Goal: Task Accomplishment & Management: Manage account settings

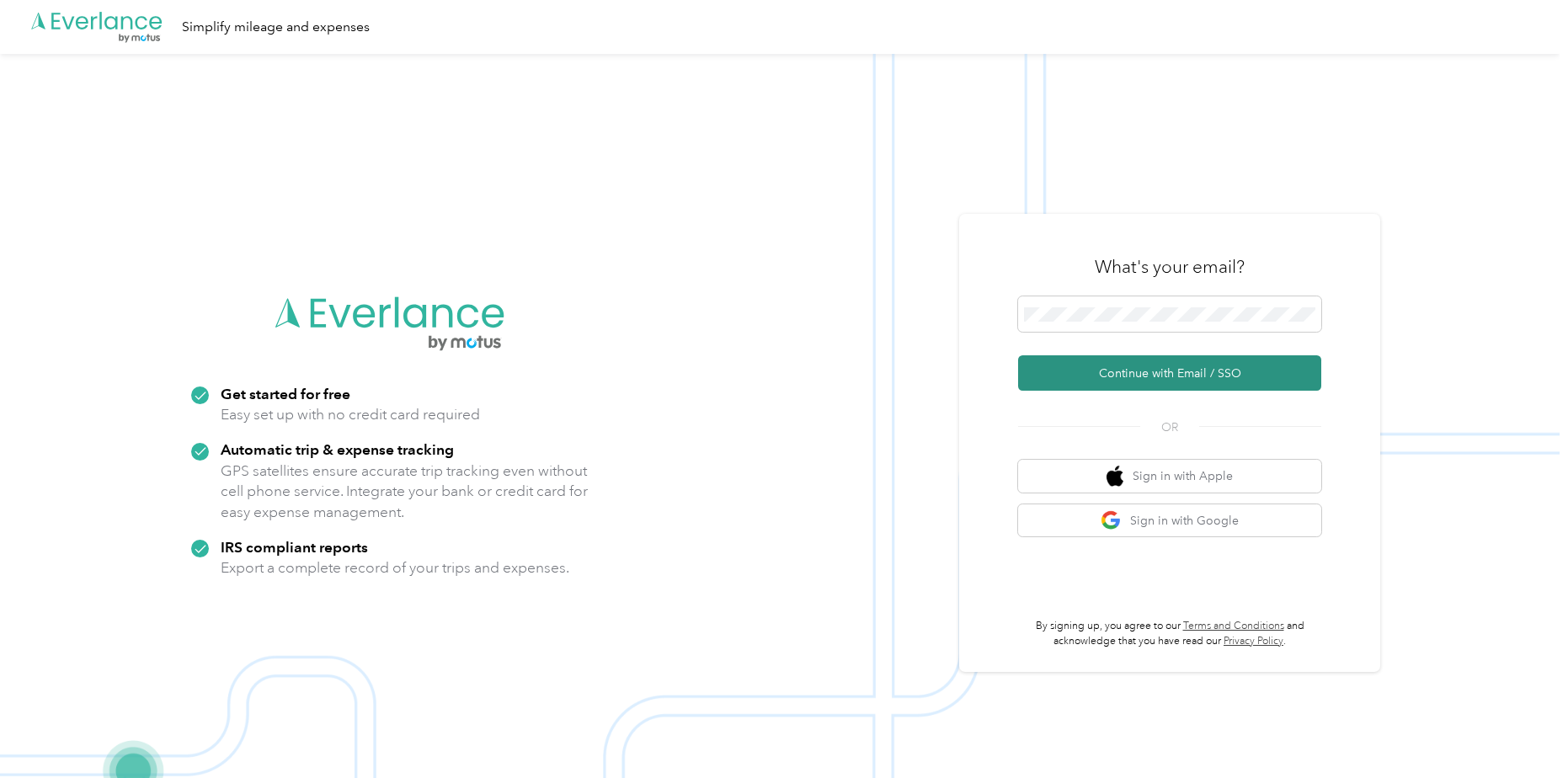
click at [1126, 365] on button "Continue with Email / SSO" at bounding box center [1170, 373] width 303 height 35
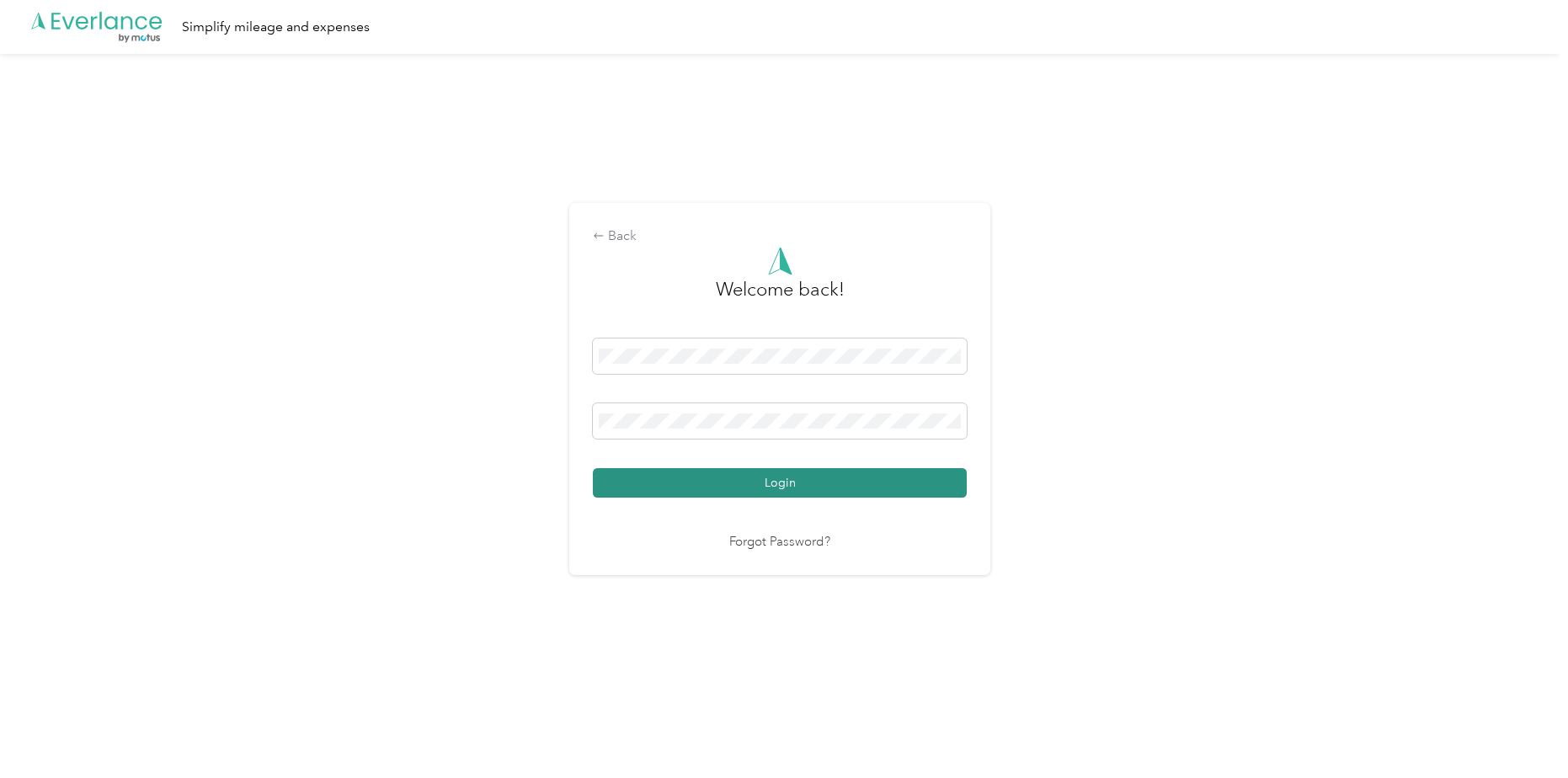
click at [832, 478] on button "Login" at bounding box center [779, 482] width 374 height 30
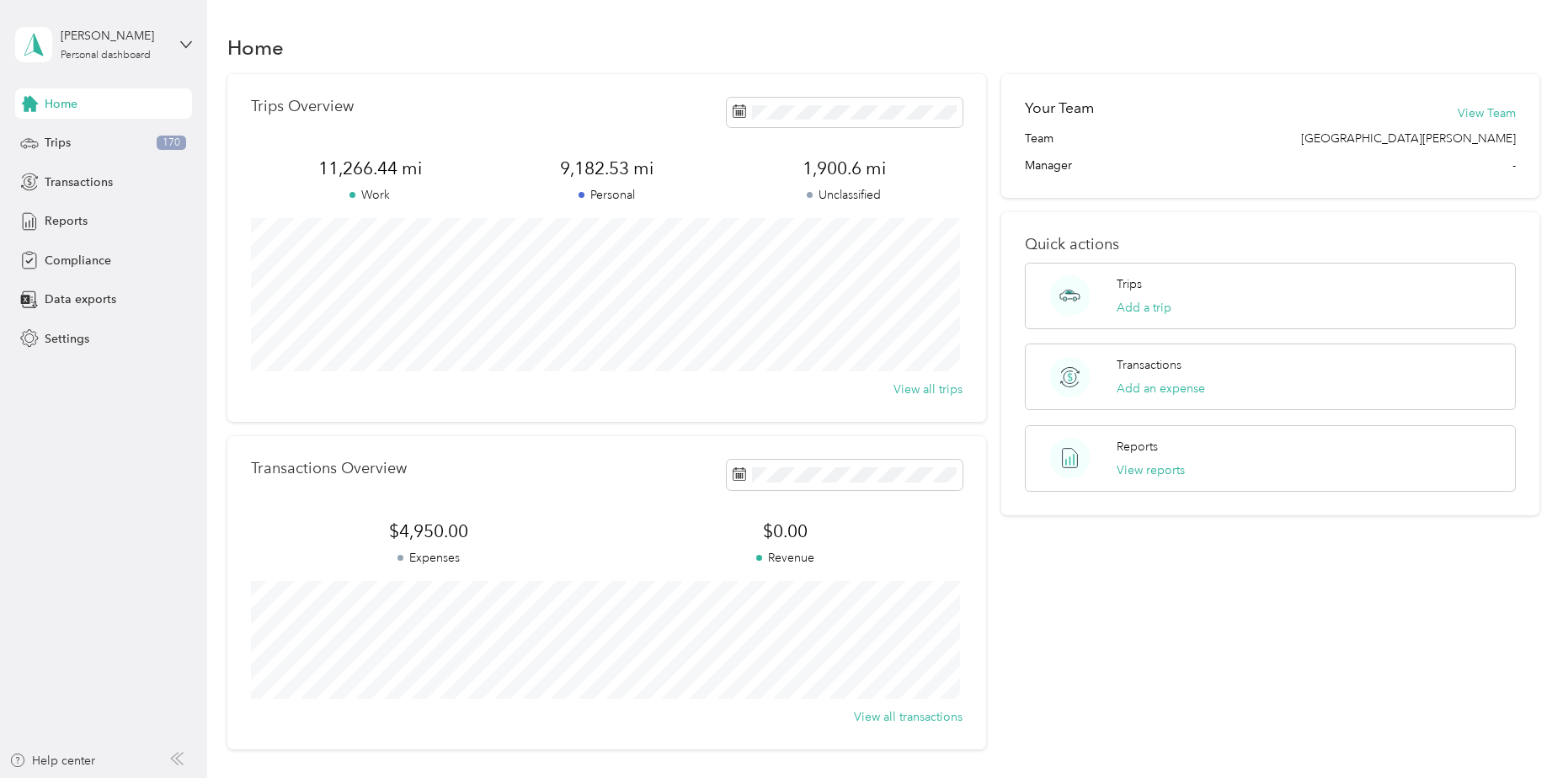
click at [1128, 41] on div "Home" at bounding box center [883, 47] width 1311 height 35
click at [64, 141] on span "Trips" at bounding box center [58, 142] width 26 height 18
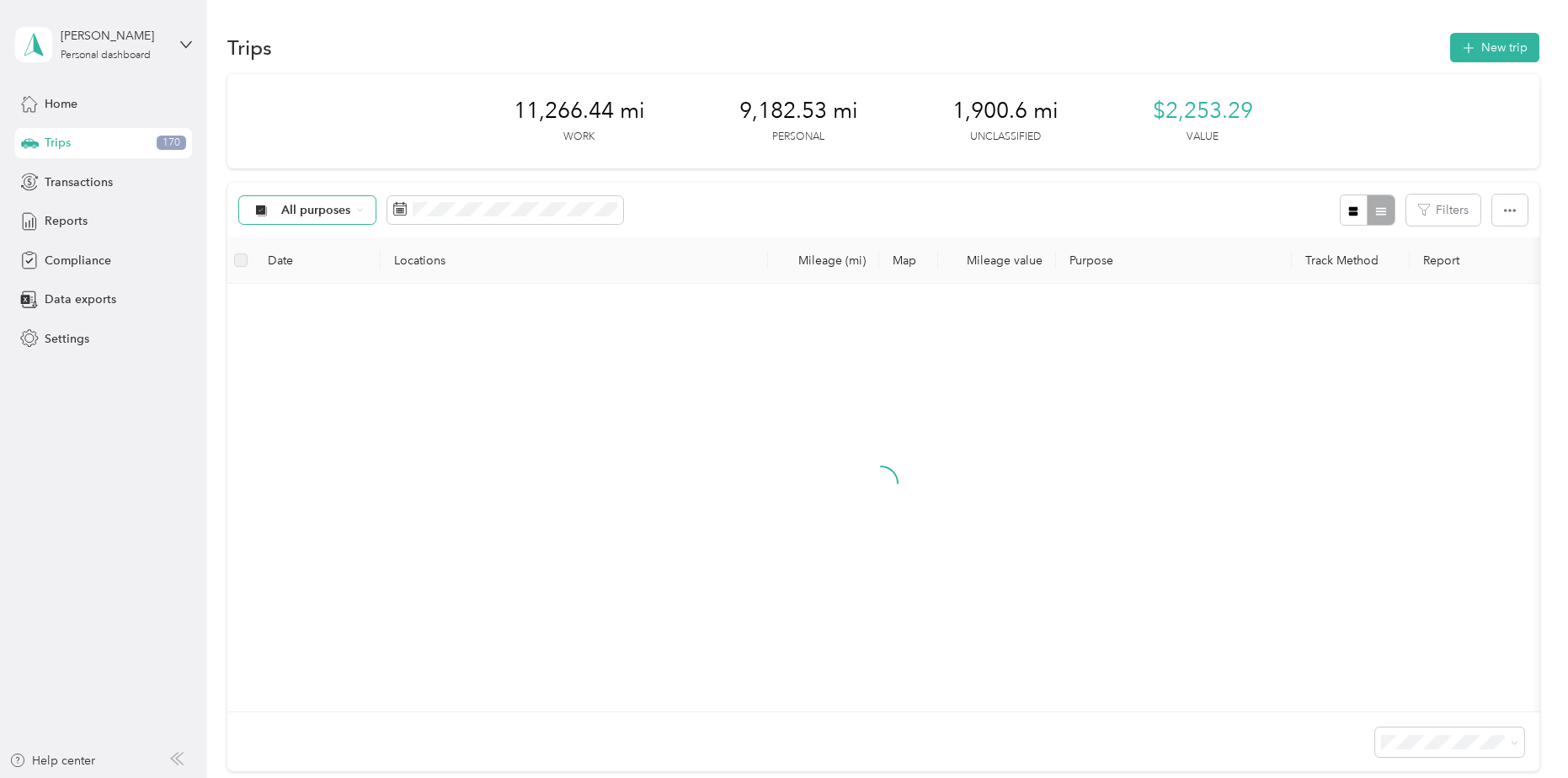
click at [364, 208] on div "All purposes" at bounding box center [307, 210] width 137 height 29
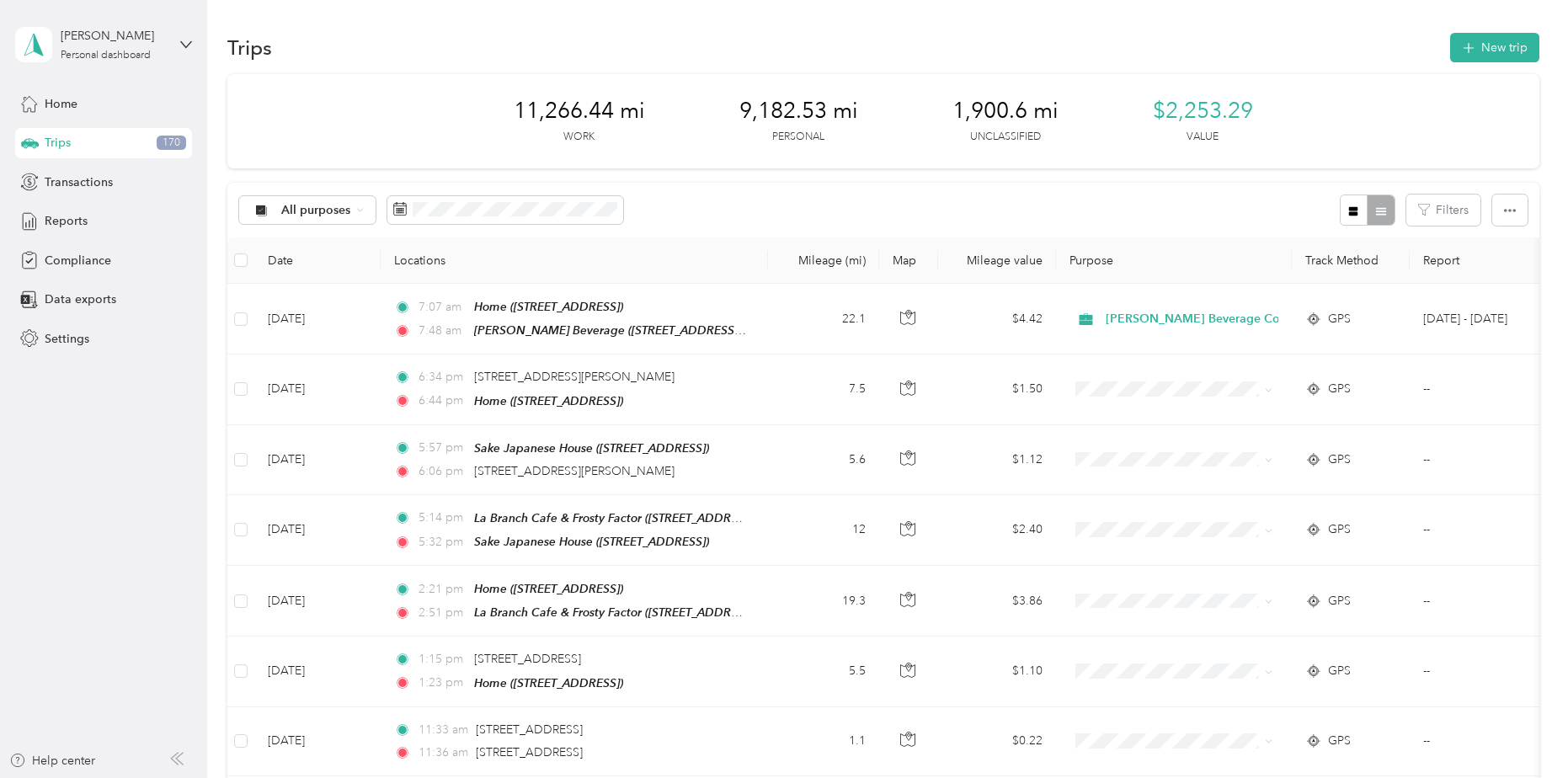
click at [312, 266] on span "Unclassified" at bounding box center [386, 270] width 211 height 18
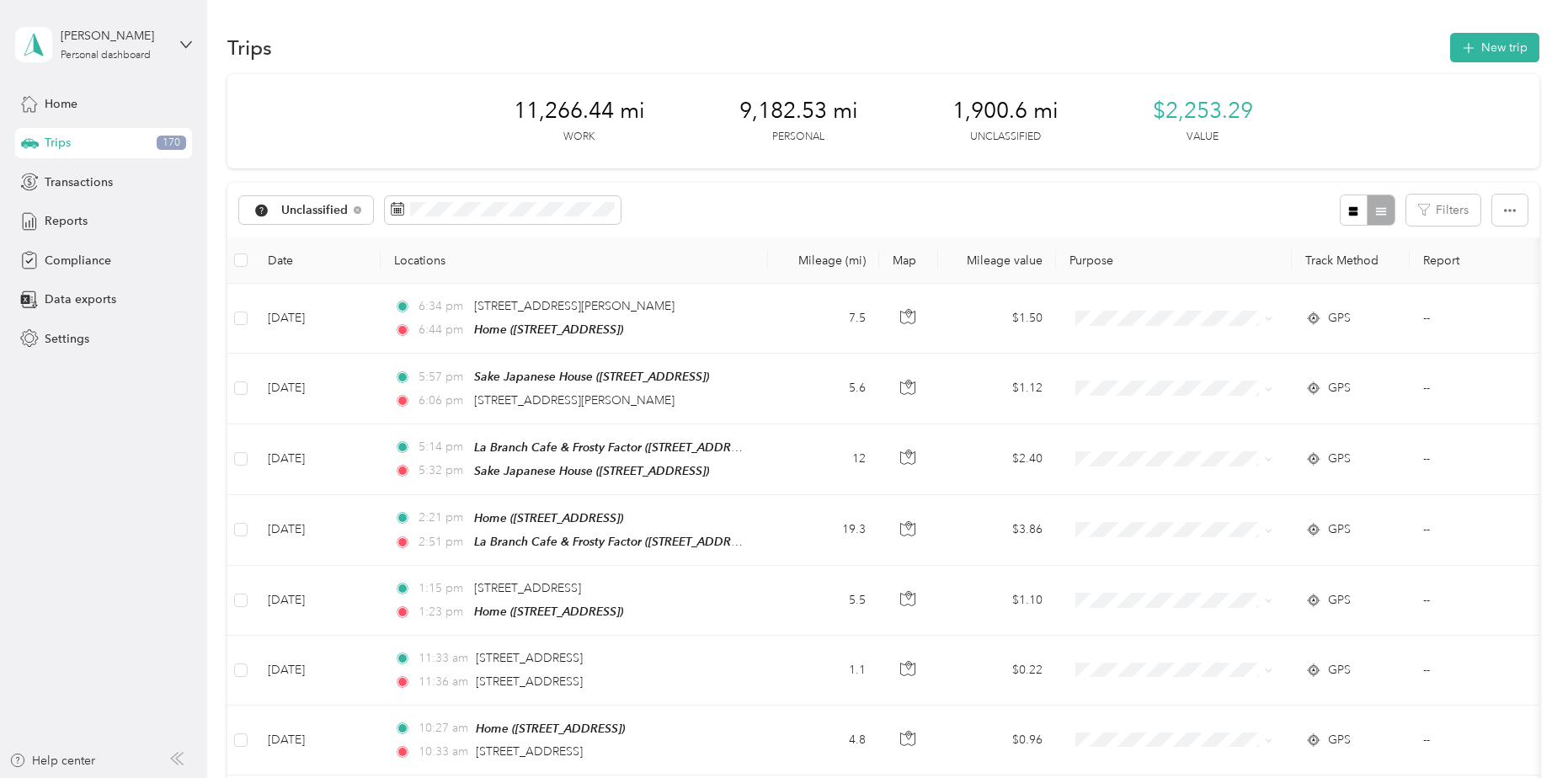
click at [405, 129] on div "11,266.44 mi Work 9,182.53 mi Personal 1,900.6 mi Unclassified $2,253.29 Value" at bounding box center [883, 121] width 1311 height 94
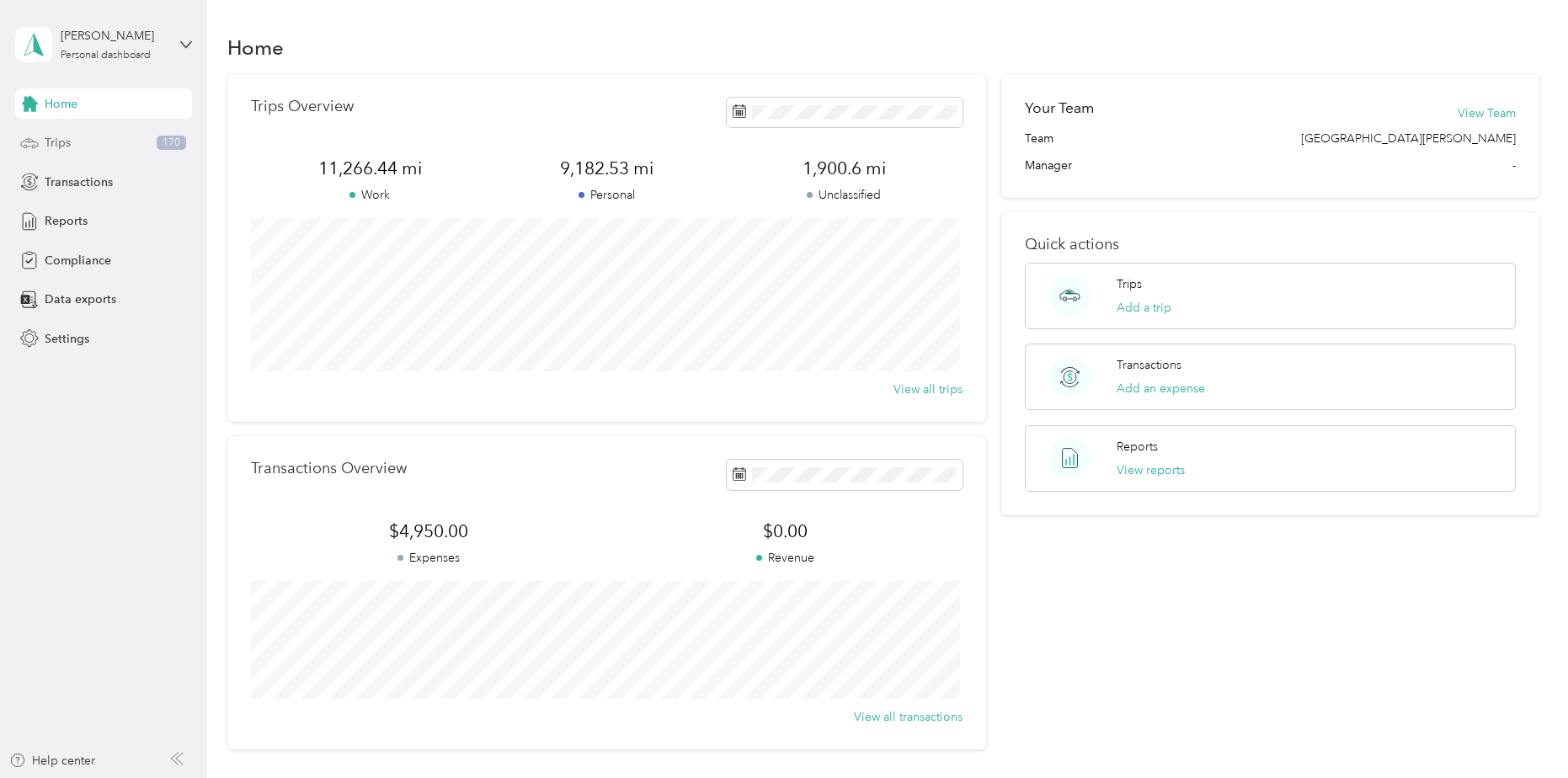
click at [84, 143] on div "Trips 170" at bounding box center [103, 143] width 177 height 31
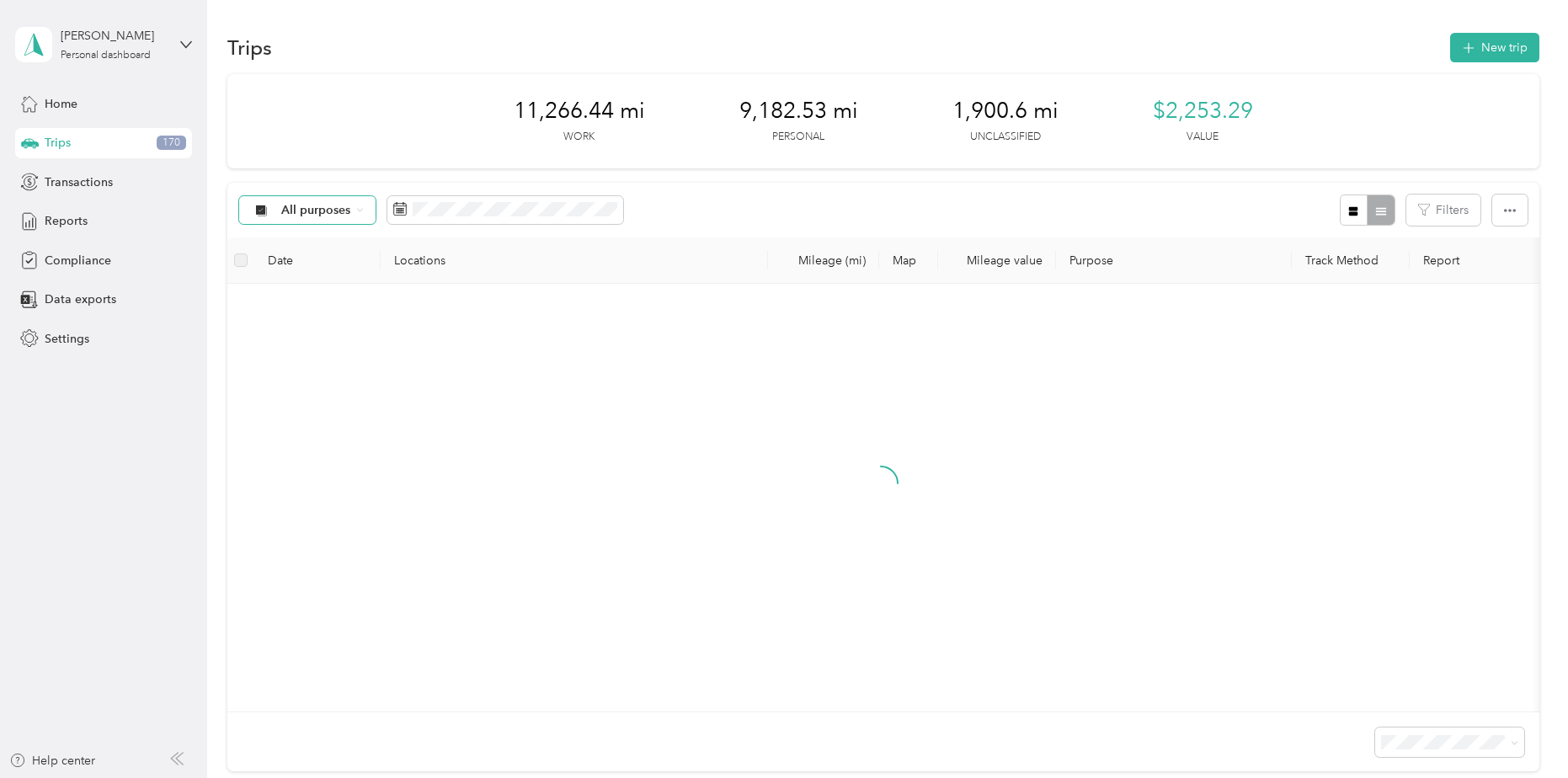
click at [324, 208] on span "All purposes" at bounding box center [315, 210] width 70 height 12
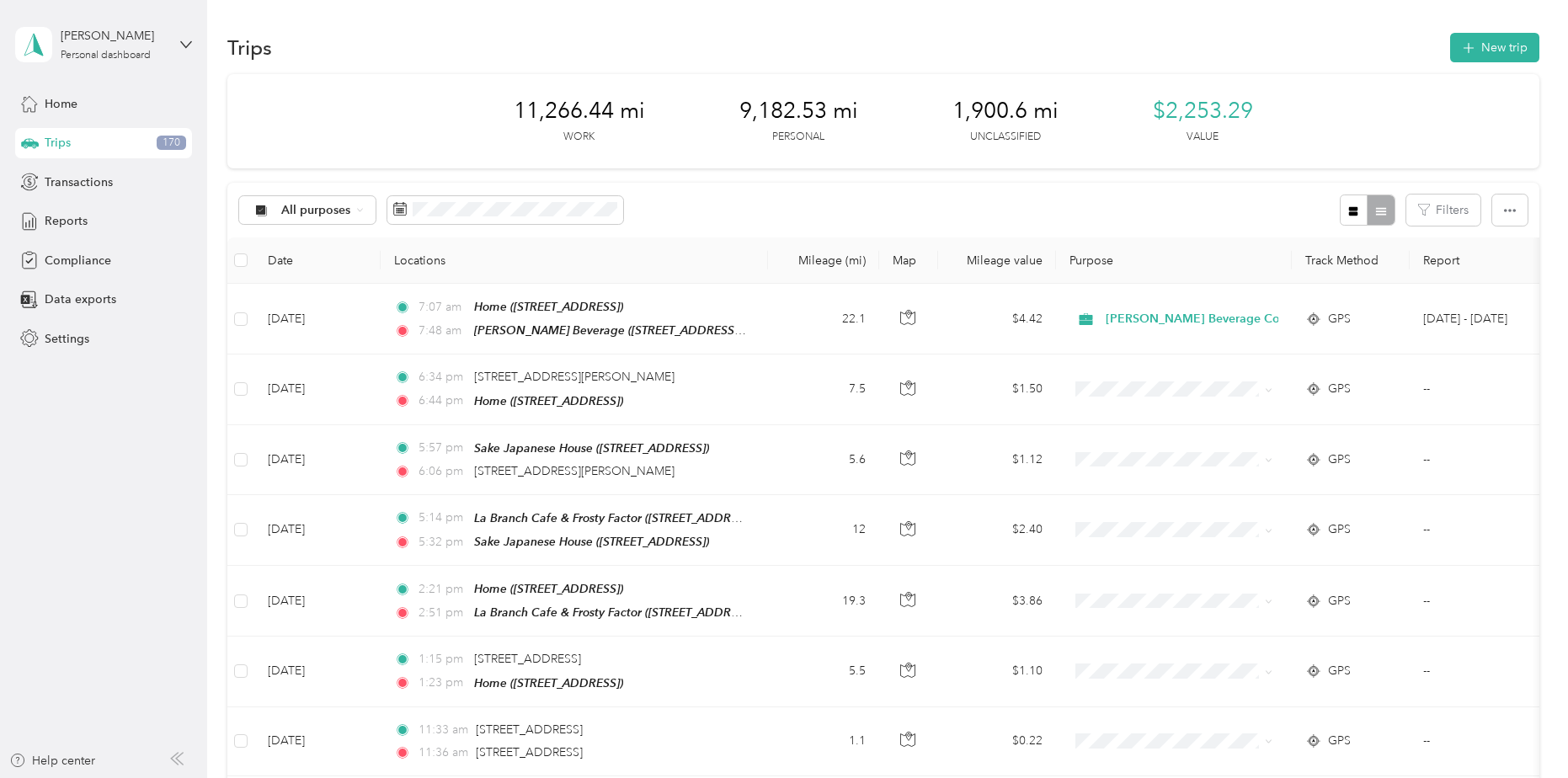
click at [317, 268] on span "Unclassified" at bounding box center [386, 270] width 211 height 18
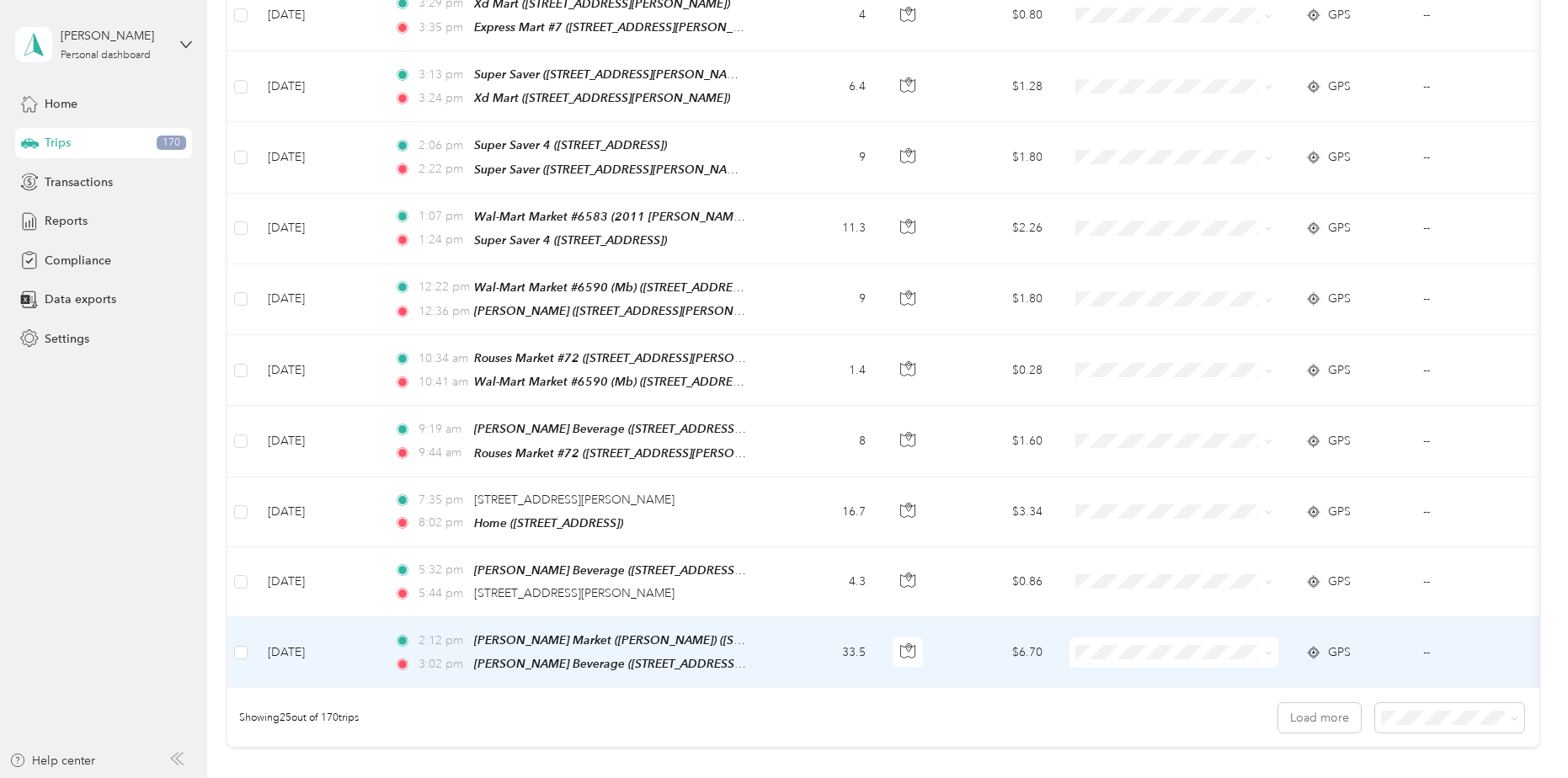
scroll to position [1541, 0]
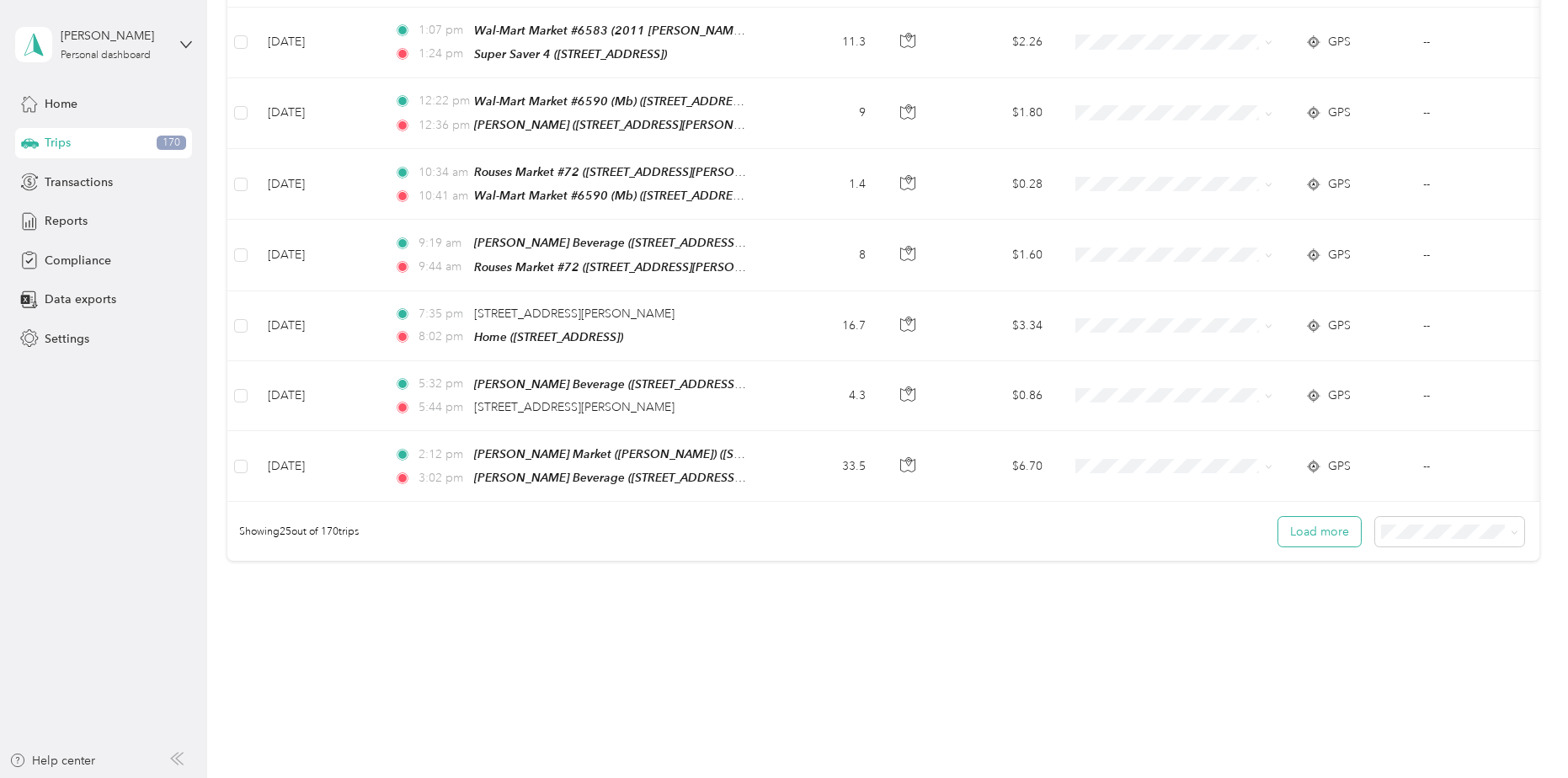
click at [1342, 523] on button "Load more" at bounding box center [1319, 532] width 83 height 30
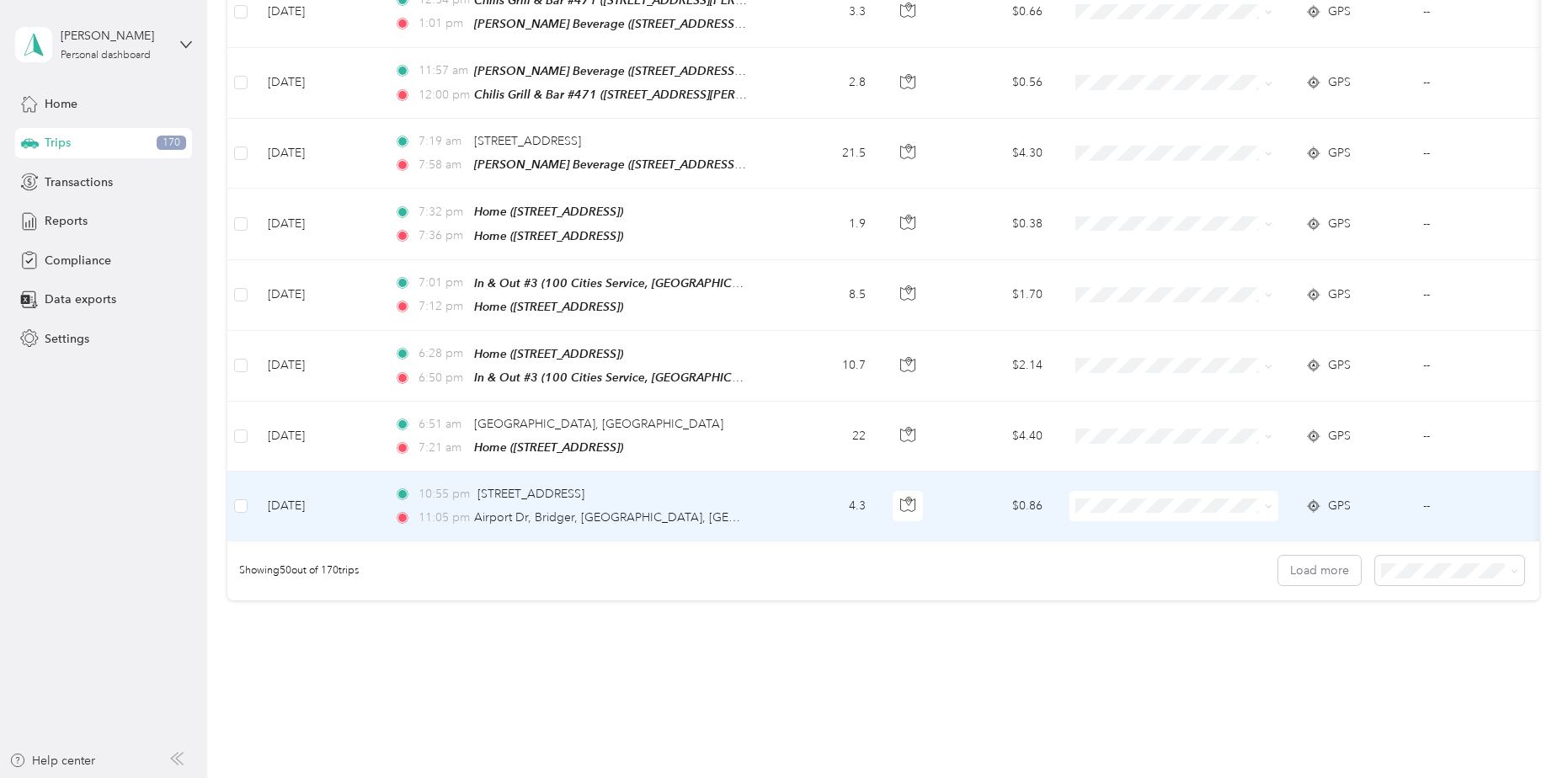
scroll to position [3271, 0]
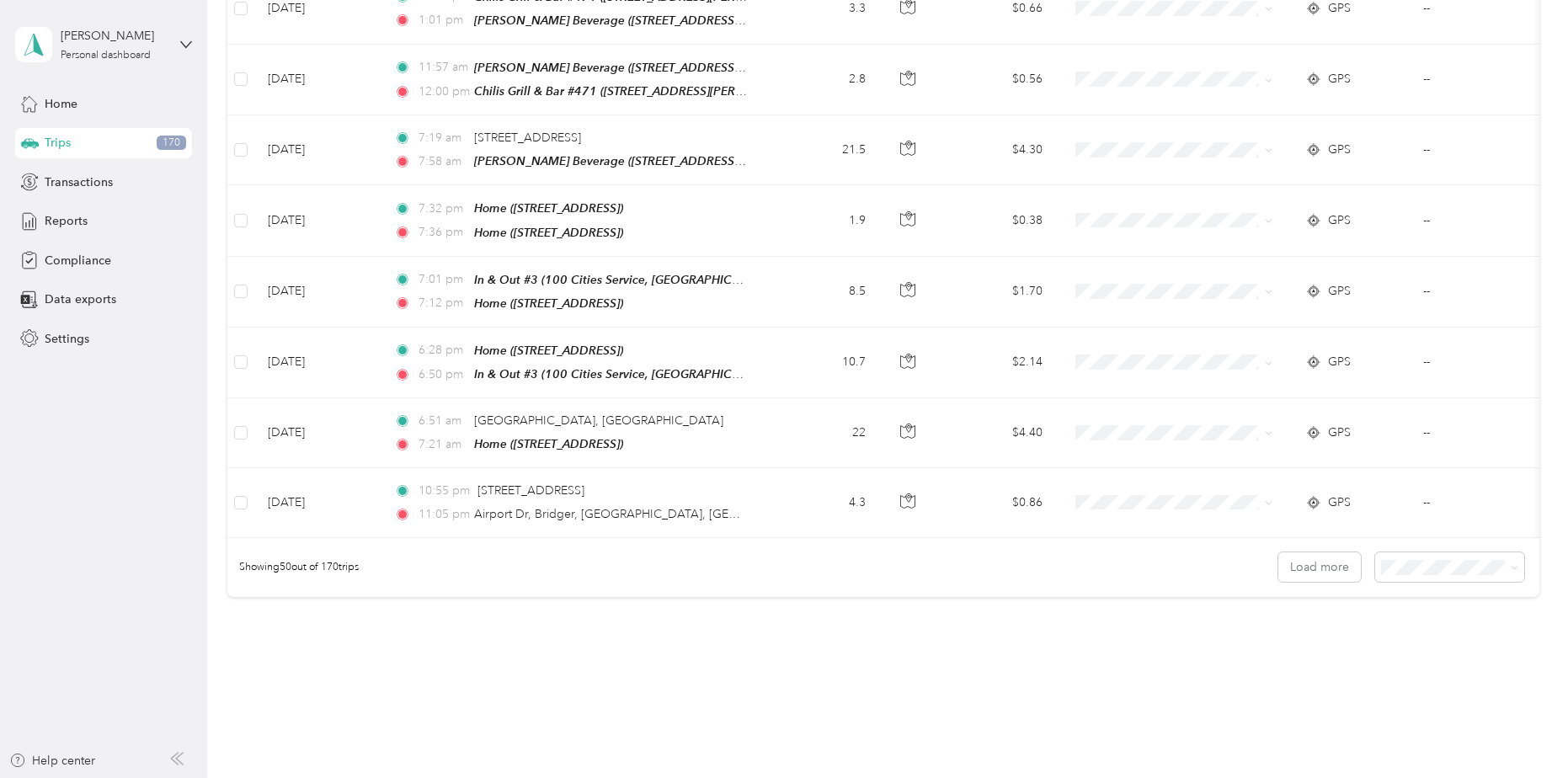
click at [1417, 605] on span "100 per load" at bounding box center [1417, 599] width 69 height 14
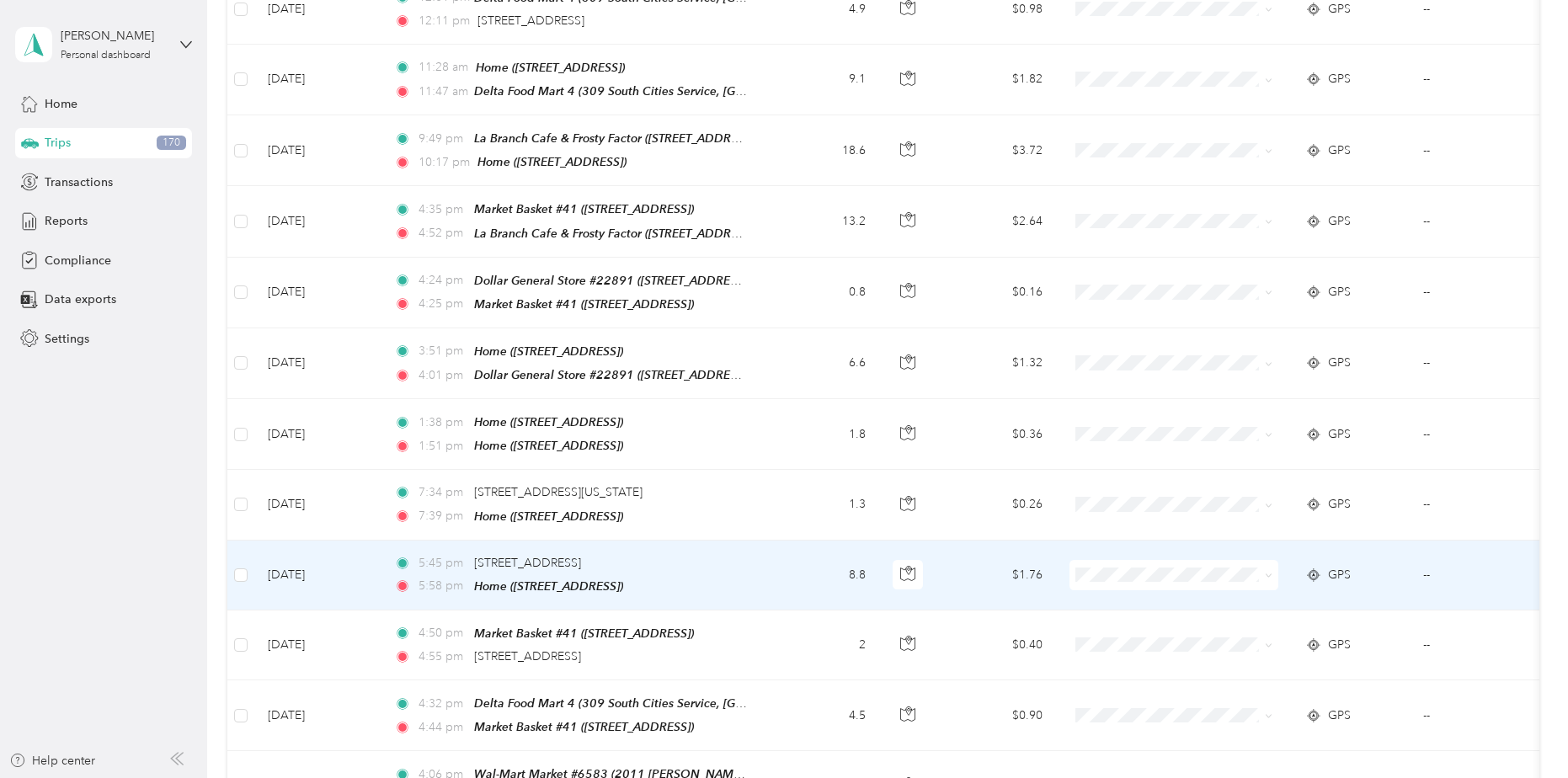
scroll to position [6732, 0]
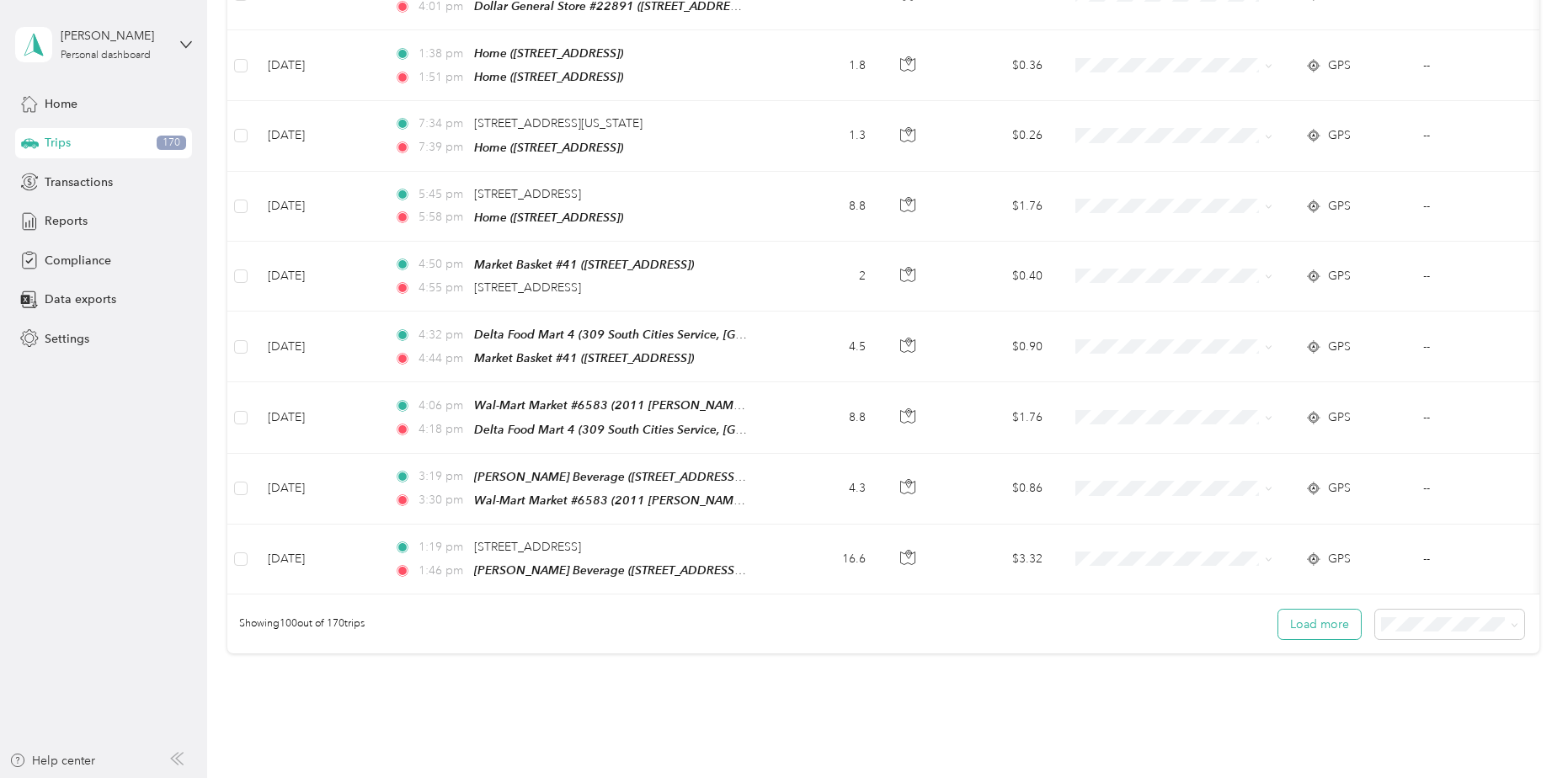
click at [1315, 610] on button "Load more" at bounding box center [1319, 625] width 83 height 30
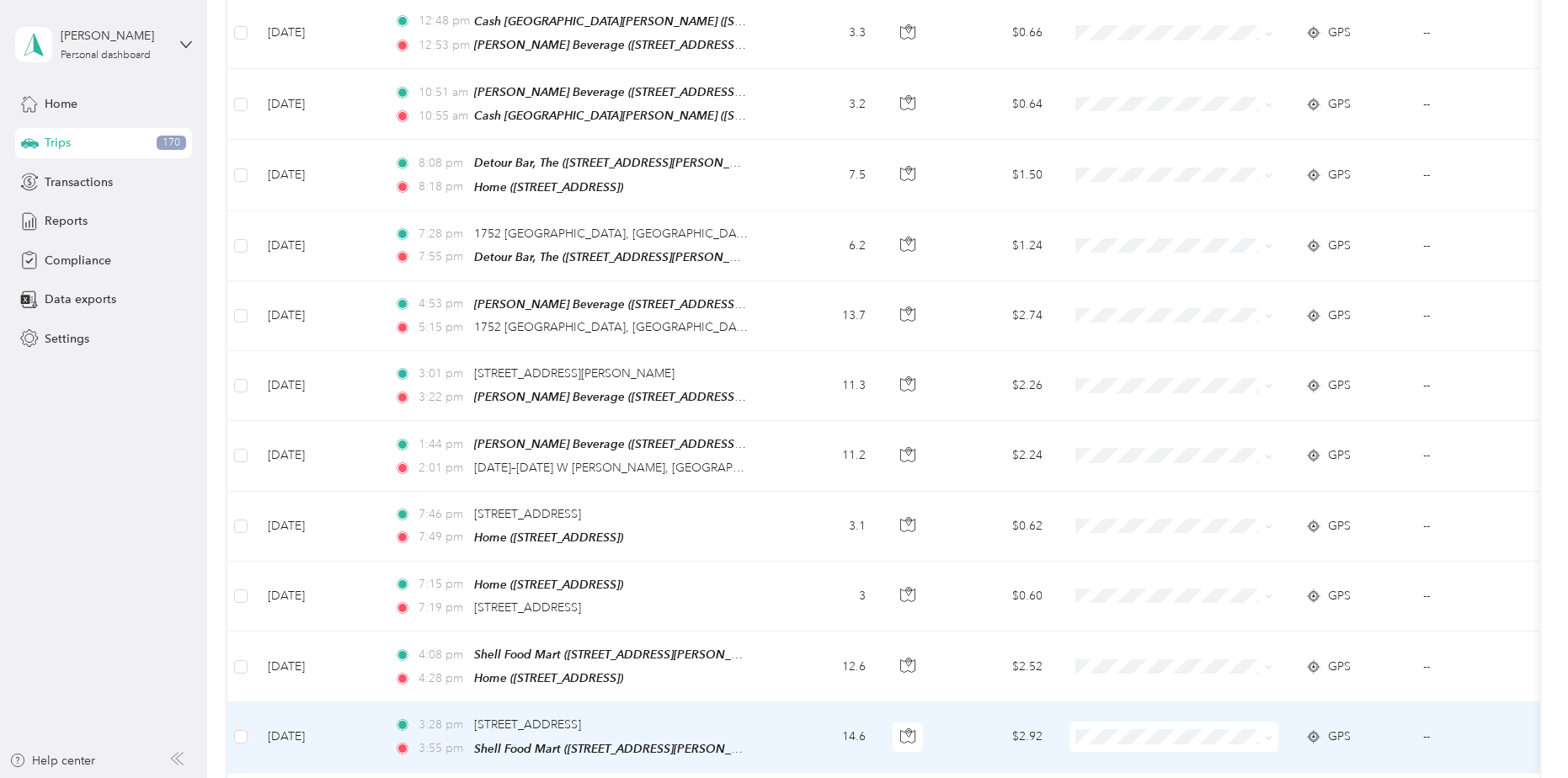
scroll to position [11410, 0]
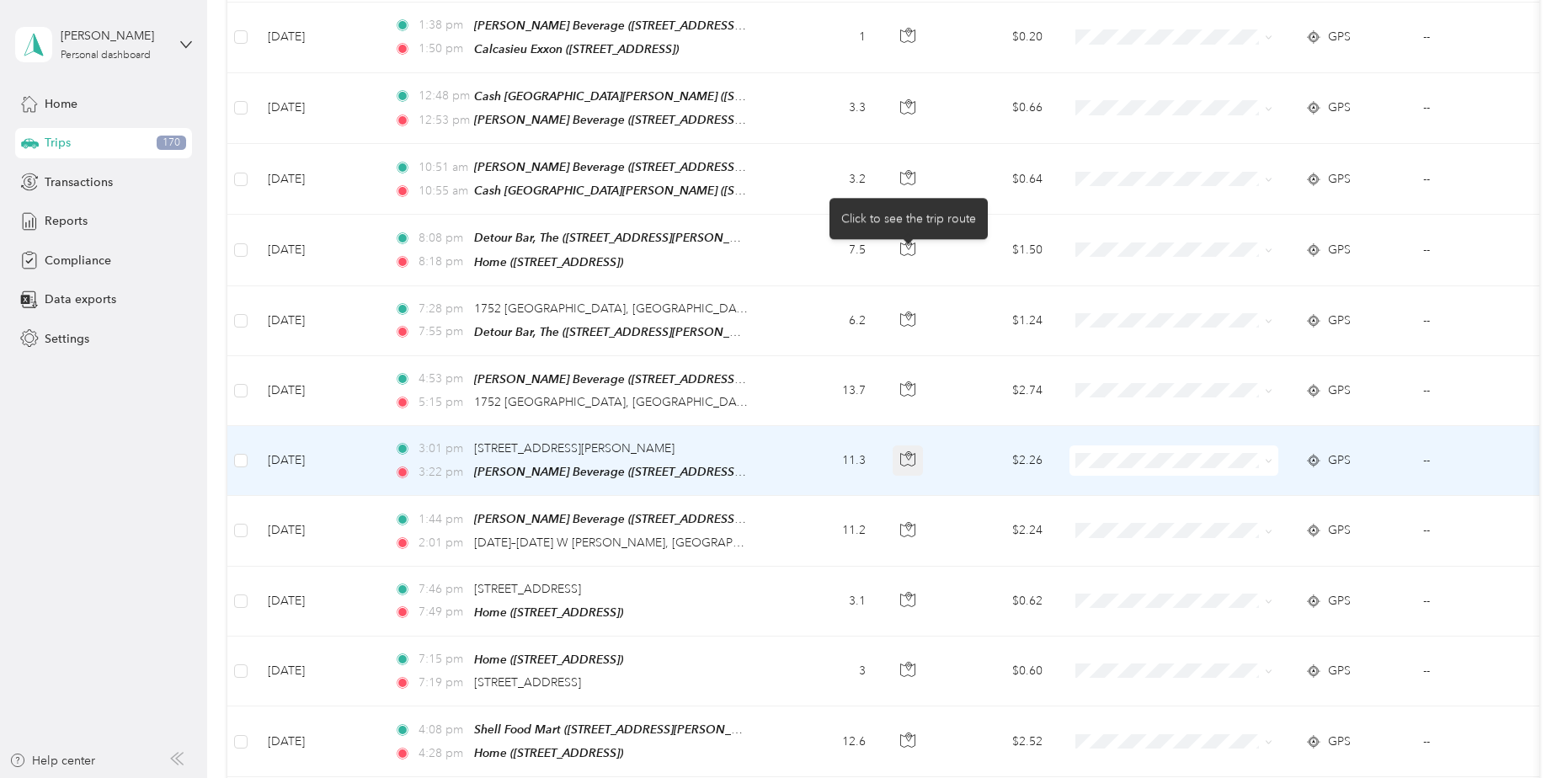
click at [908, 451] on icon "button" at bounding box center [908, 458] width 15 height 15
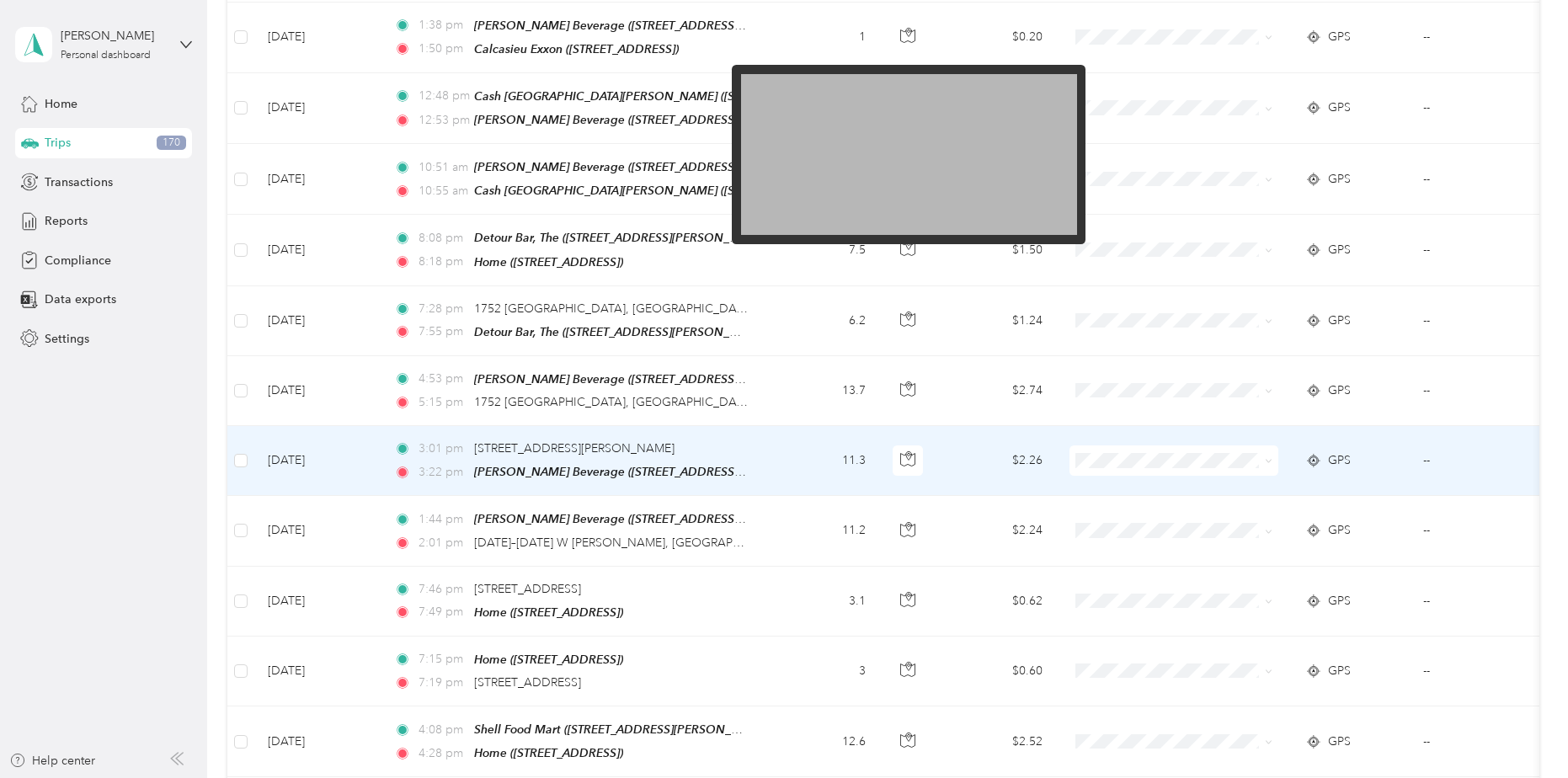
click at [877, 209] on img at bounding box center [909, 155] width 336 height 162
click at [876, 204] on img at bounding box center [909, 155] width 336 height 162
click at [876, 188] on img at bounding box center [909, 155] width 336 height 162
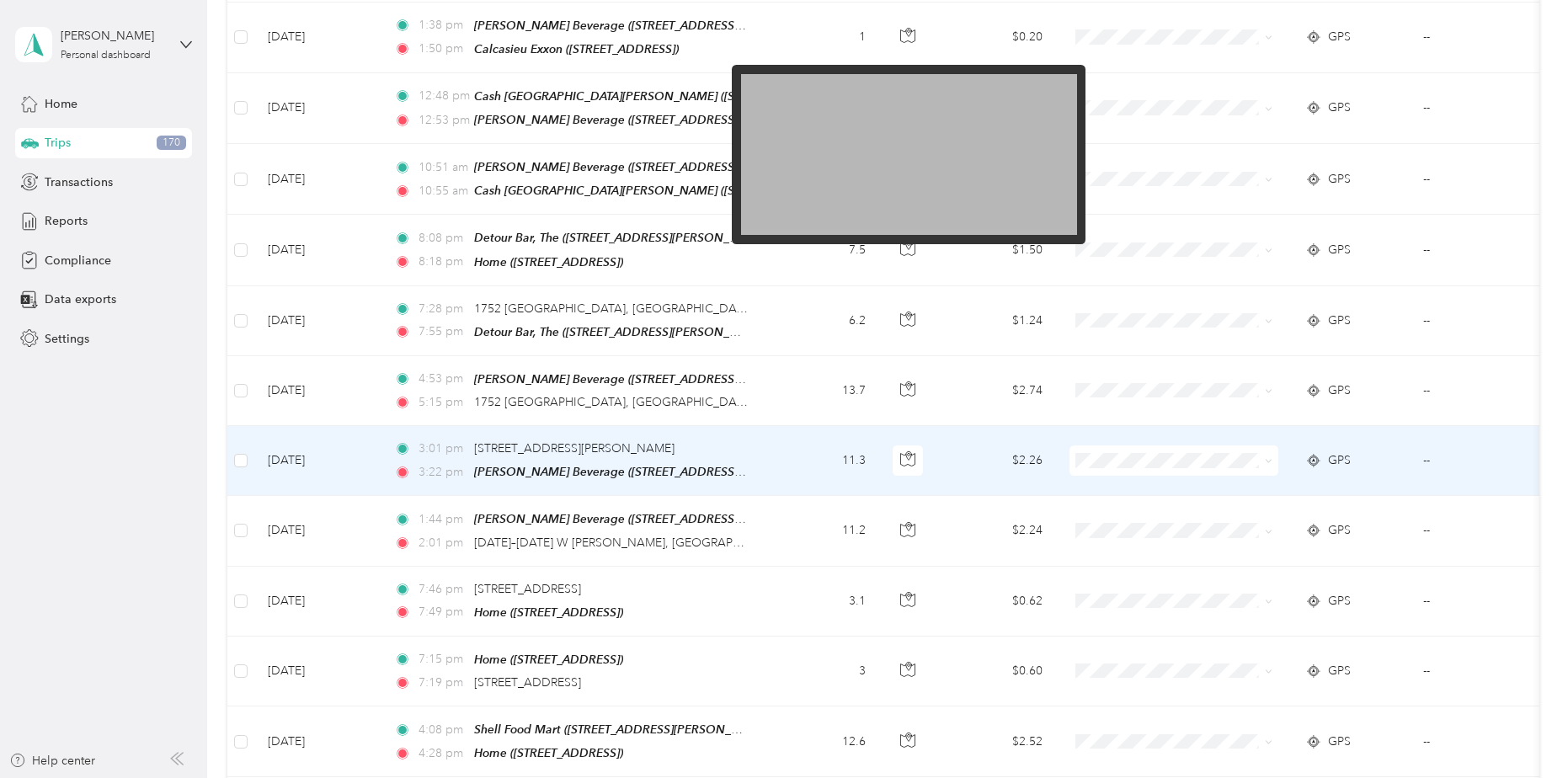
click at [876, 188] on img at bounding box center [909, 155] width 336 height 162
click at [892, 200] on img at bounding box center [909, 155] width 336 height 162
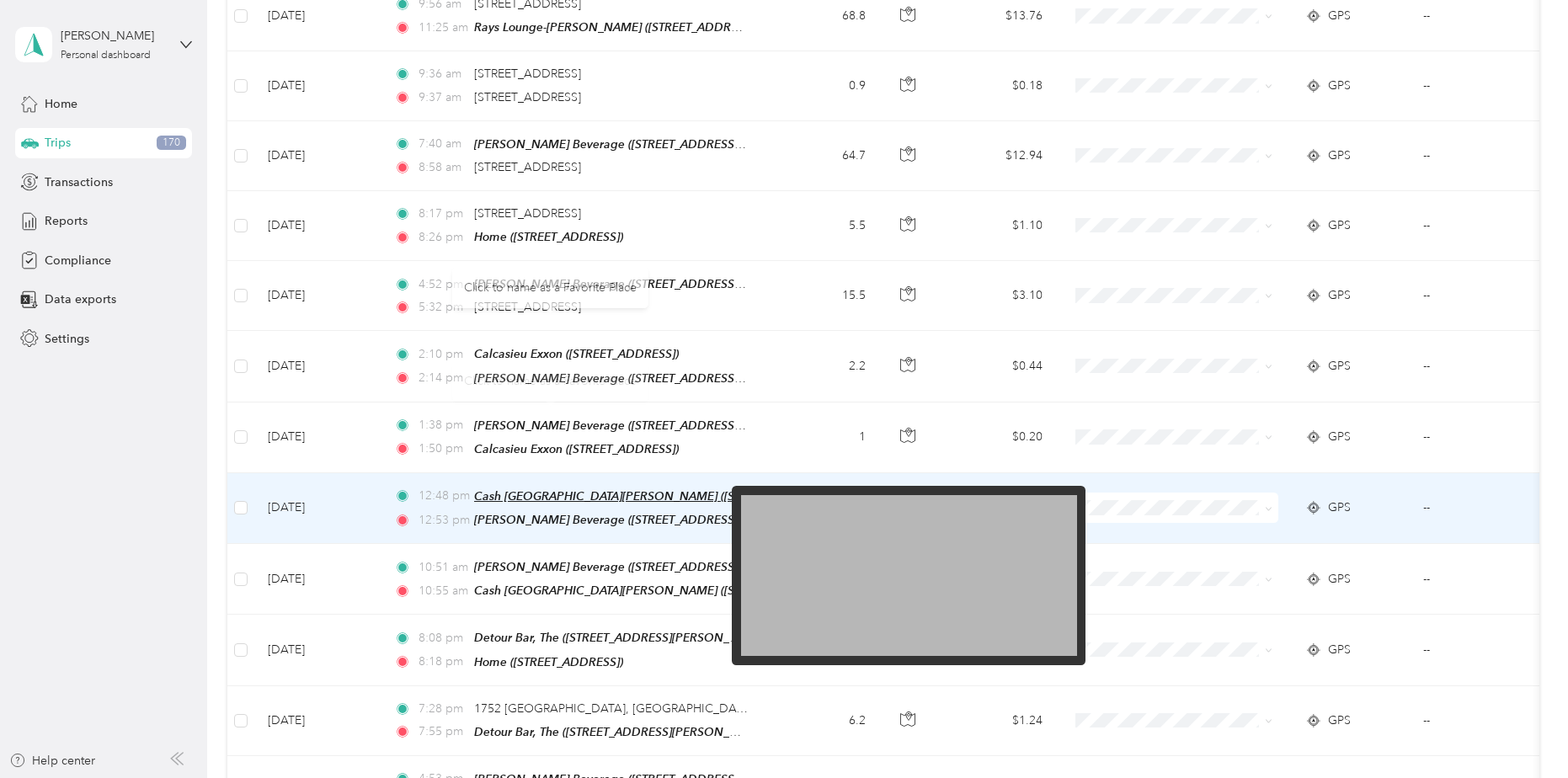
scroll to position [10989, 0]
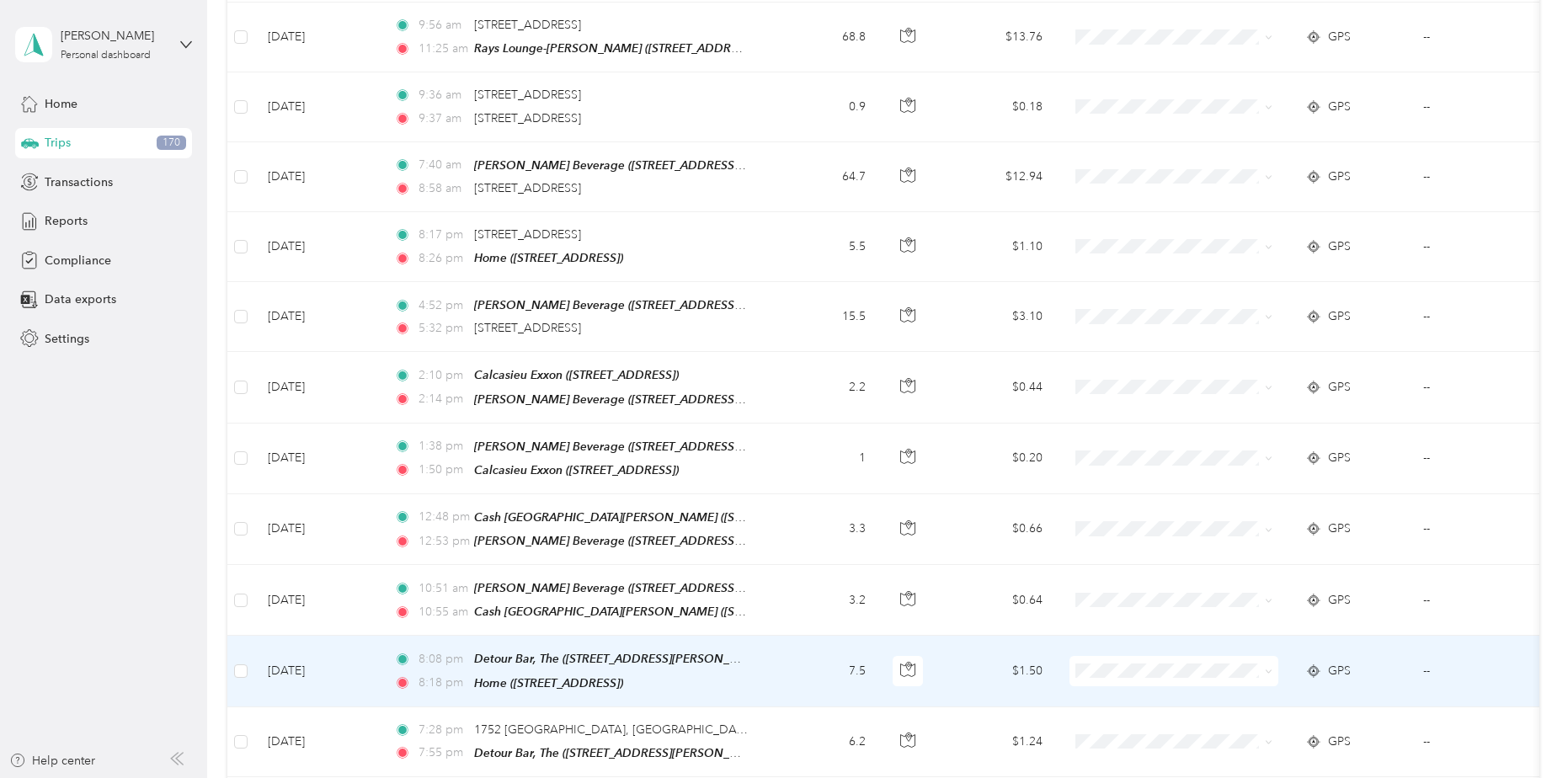
click at [767, 636] on td "8:08 pm Detour Bar, The (3306 E Napoleon, Sulphur, LA) 8:18 pm Home (2447 Choup…" at bounding box center [574, 671] width 387 height 71
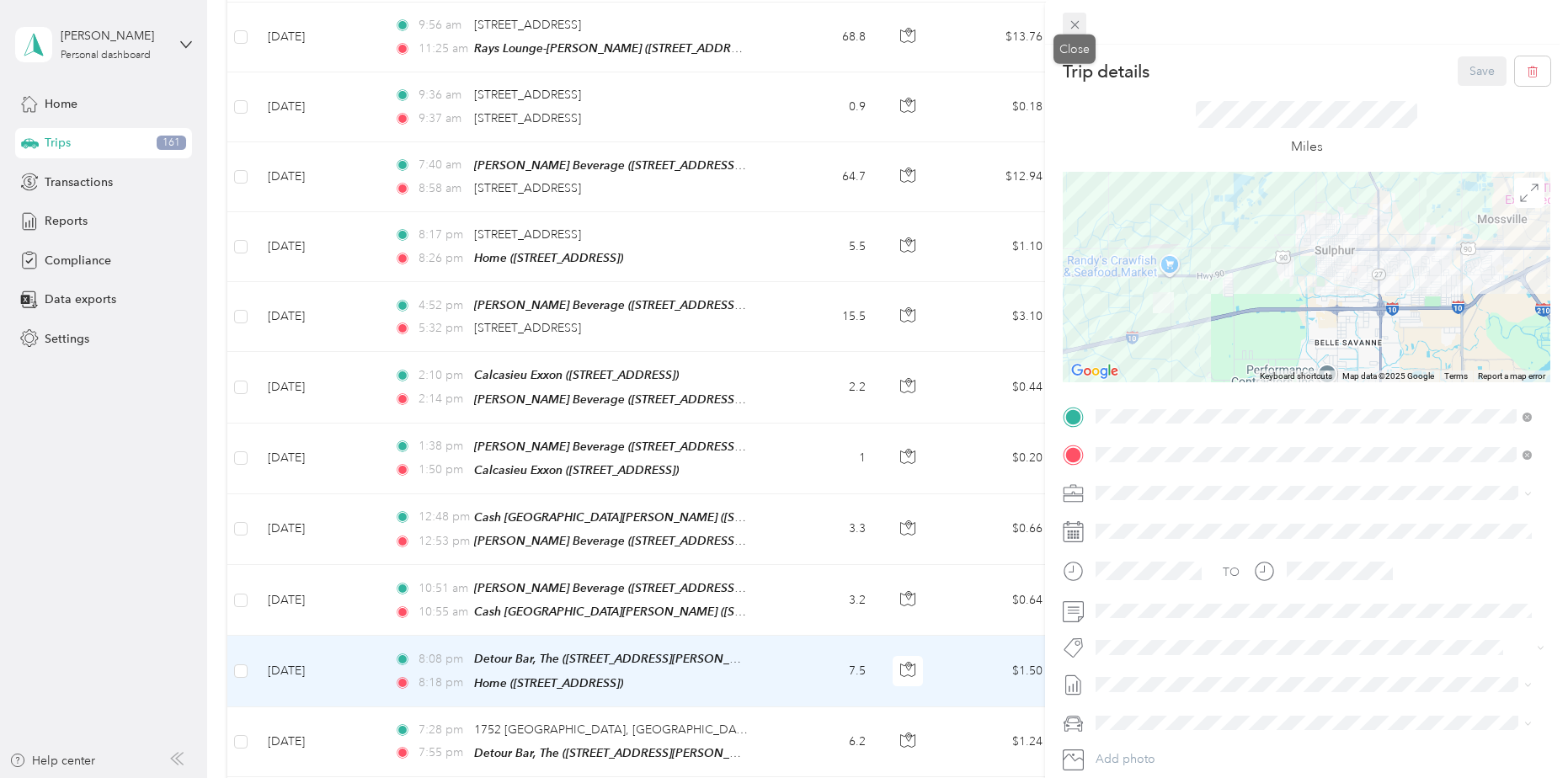
click at [1076, 24] on icon at bounding box center [1074, 24] width 14 height 14
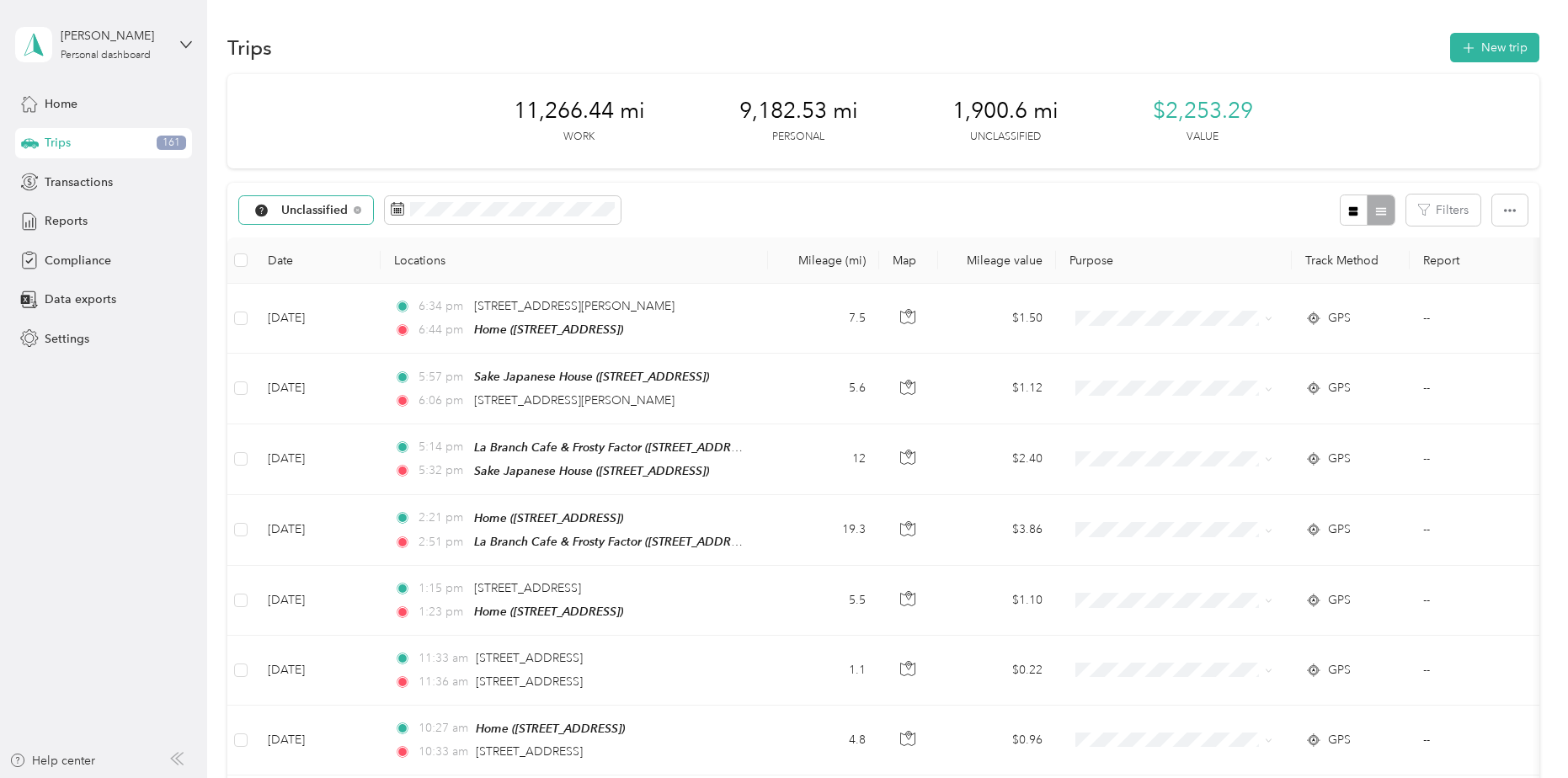
click at [334, 205] on span "Unclassified" at bounding box center [314, 210] width 67 height 12
click at [330, 298] on span "[PERSON_NAME] Beverage Company" at bounding box center [386, 298] width 211 height 18
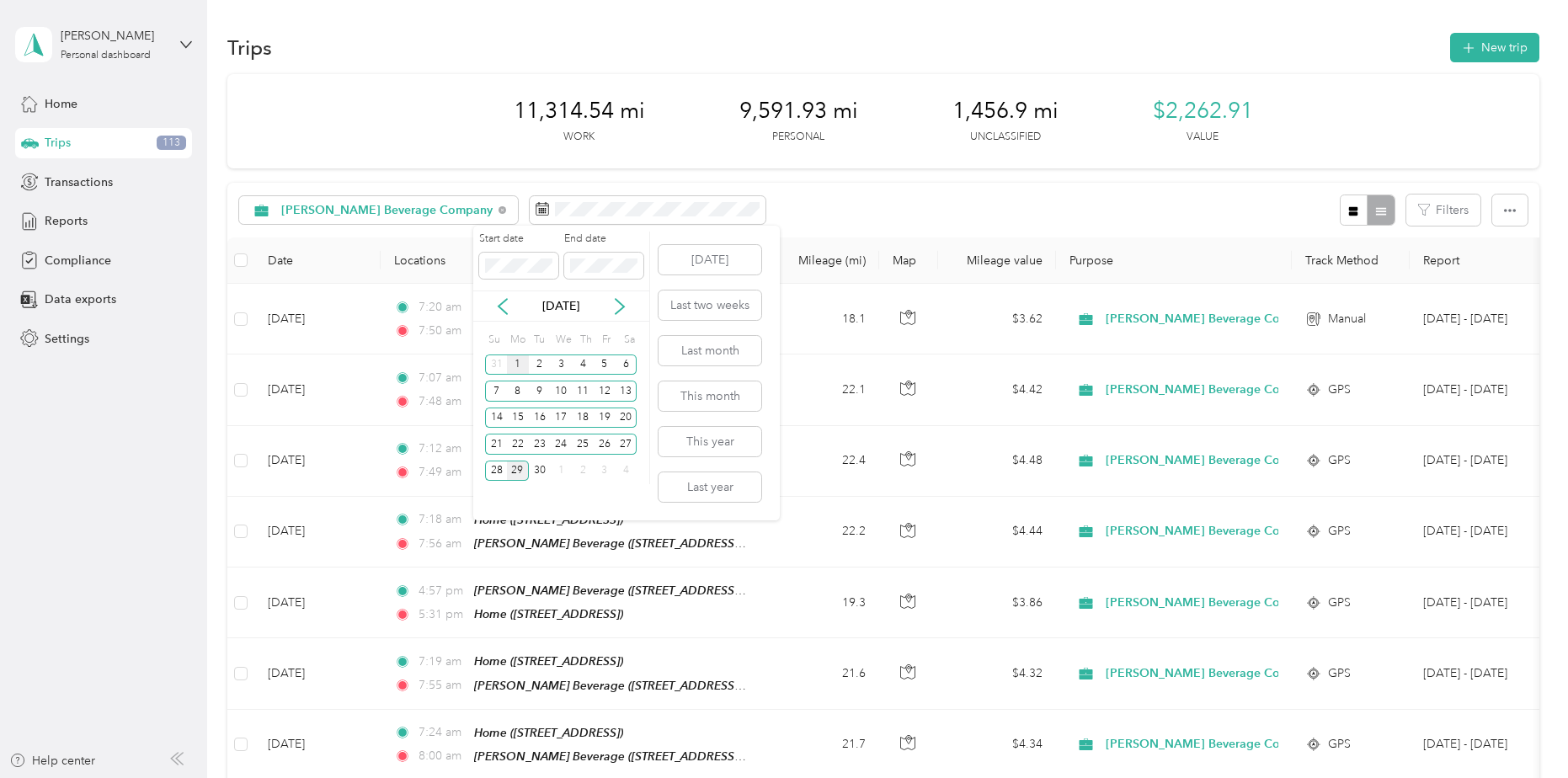
click at [522, 364] on div "1" at bounding box center [518, 364] width 22 height 21
click at [540, 469] on div "30" at bounding box center [540, 470] width 22 height 21
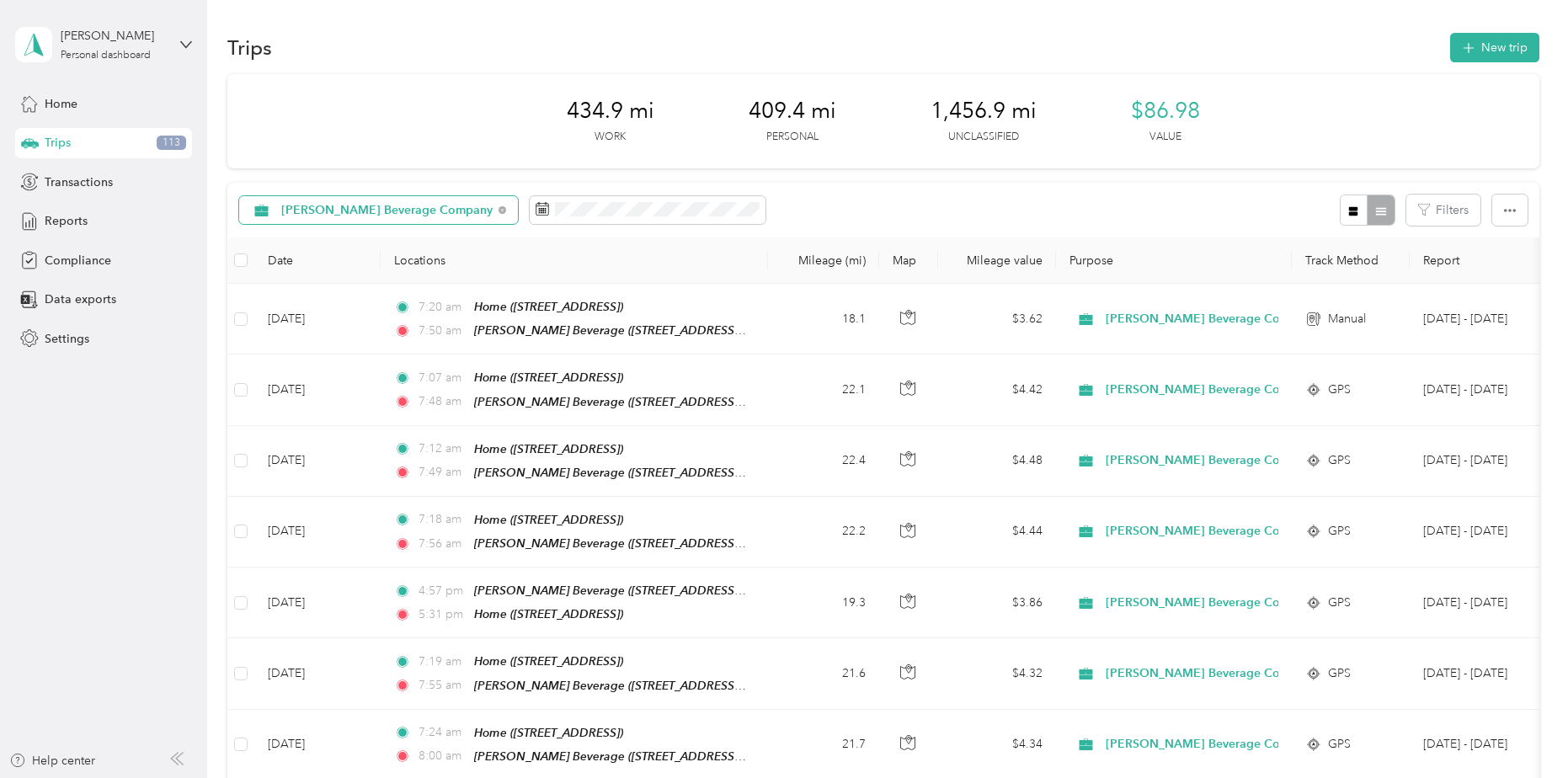
click at [367, 211] on span "[PERSON_NAME] Beverage Company" at bounding box center [386, 210] width 211 height 12
click at [312, 271] on span "Unclassified" at bounding box center [397, 270] width 233 height 18
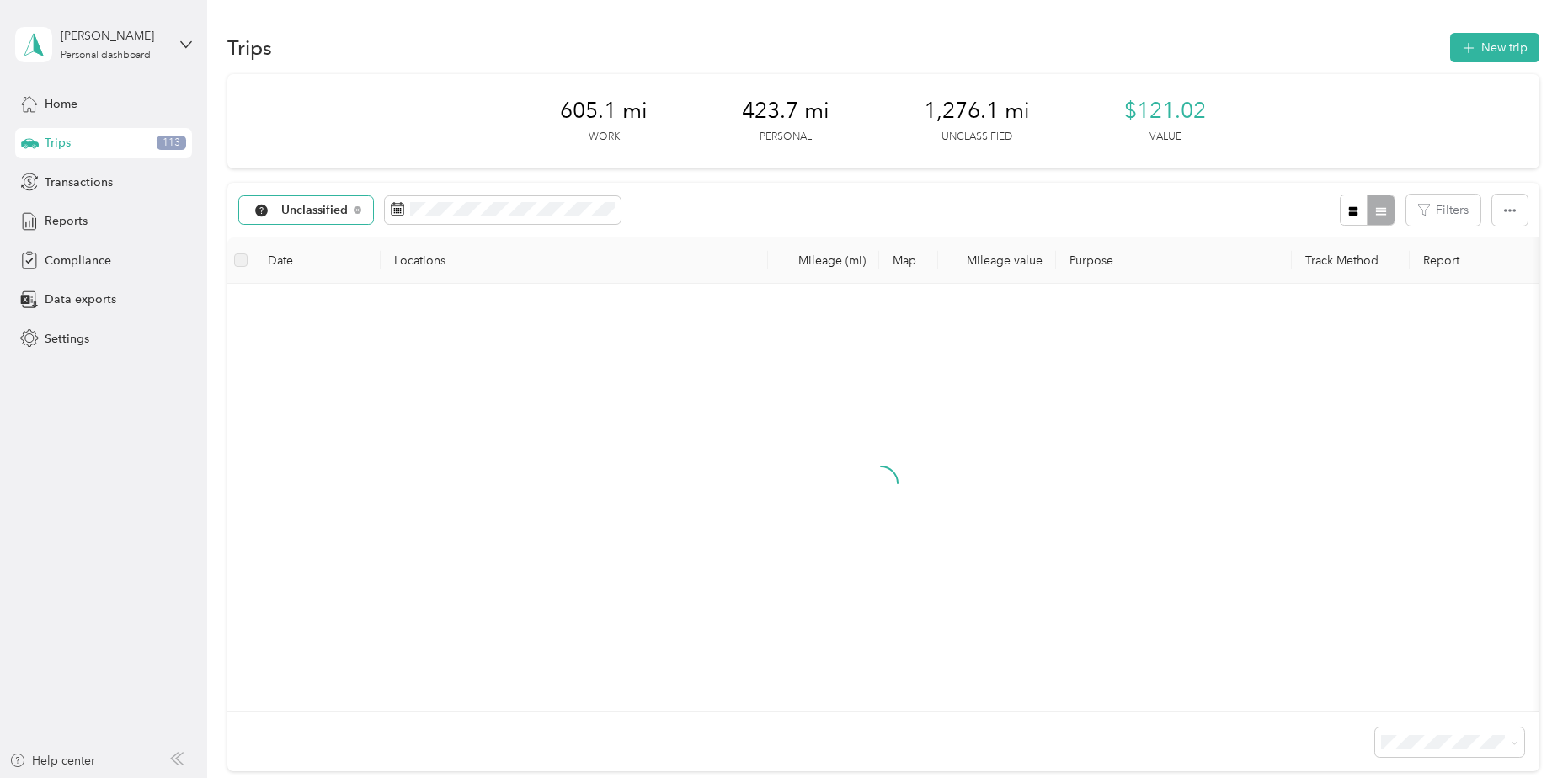
click at [324, 209] on span "Unclassified" at bounding box center [314, 210] width 67 height 12
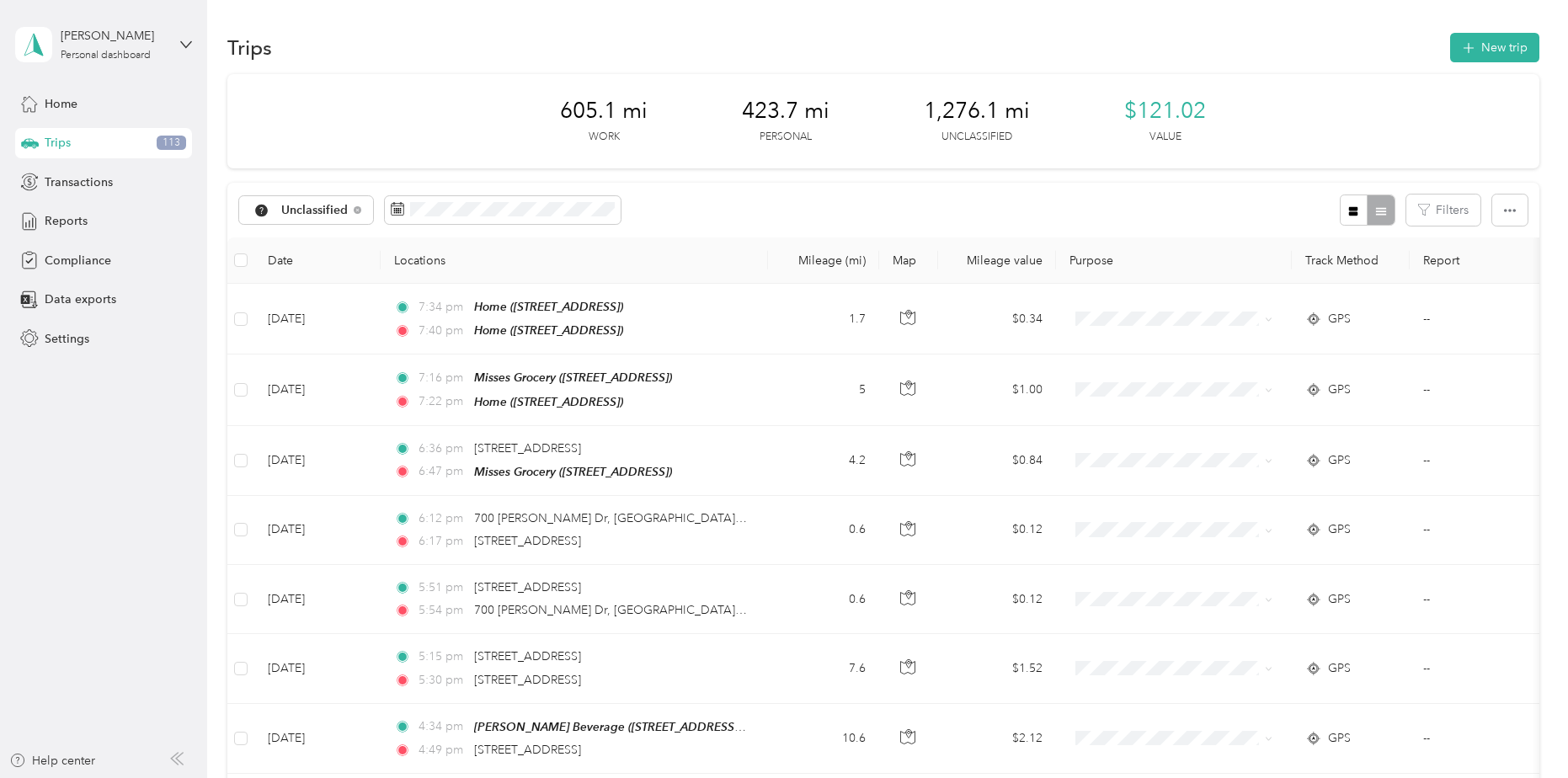
click at [318, 239] on span "All purposes" at bounding box center [386, 240] width 211 height 18
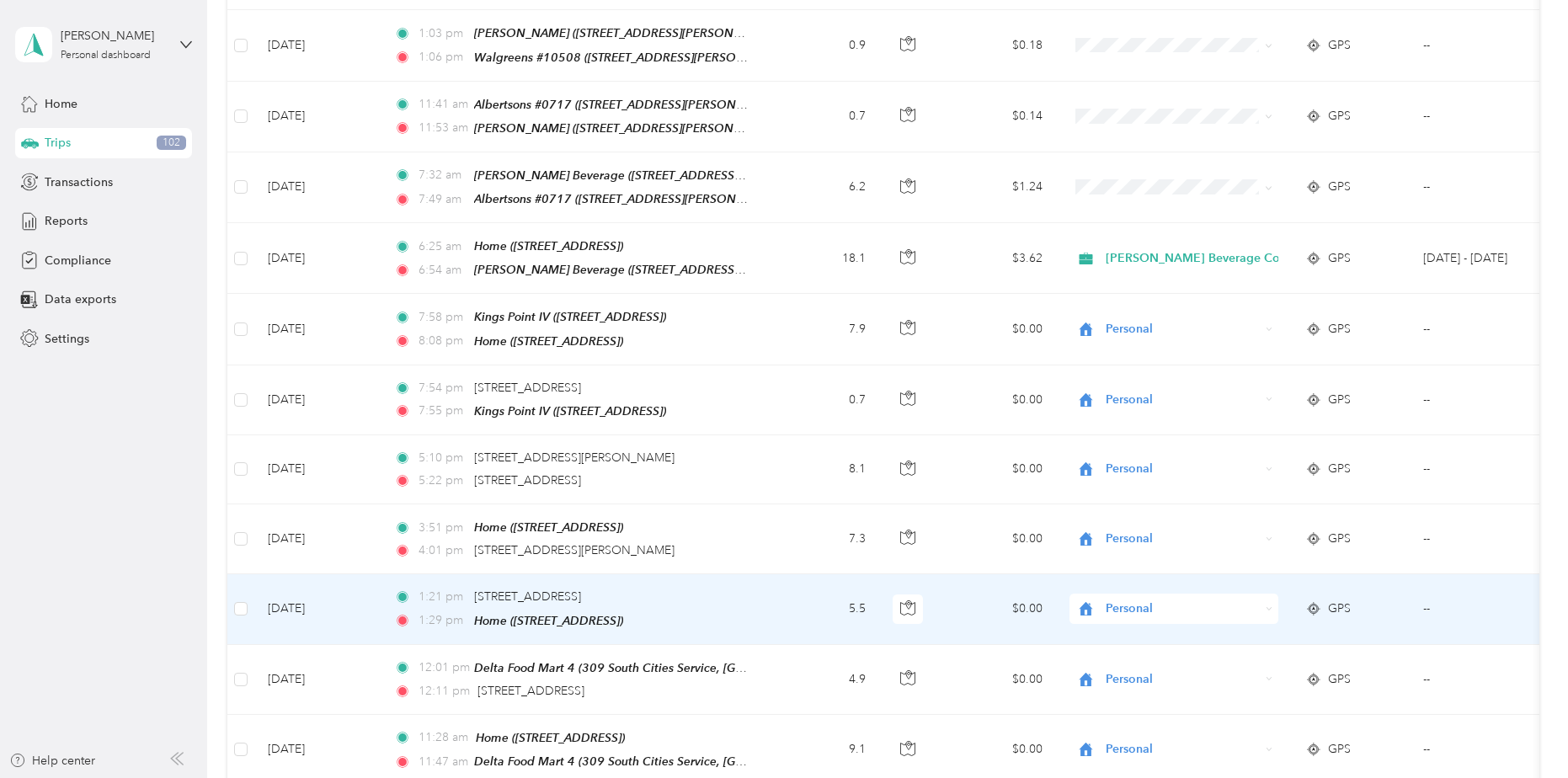
scroll to position [6544, 0]
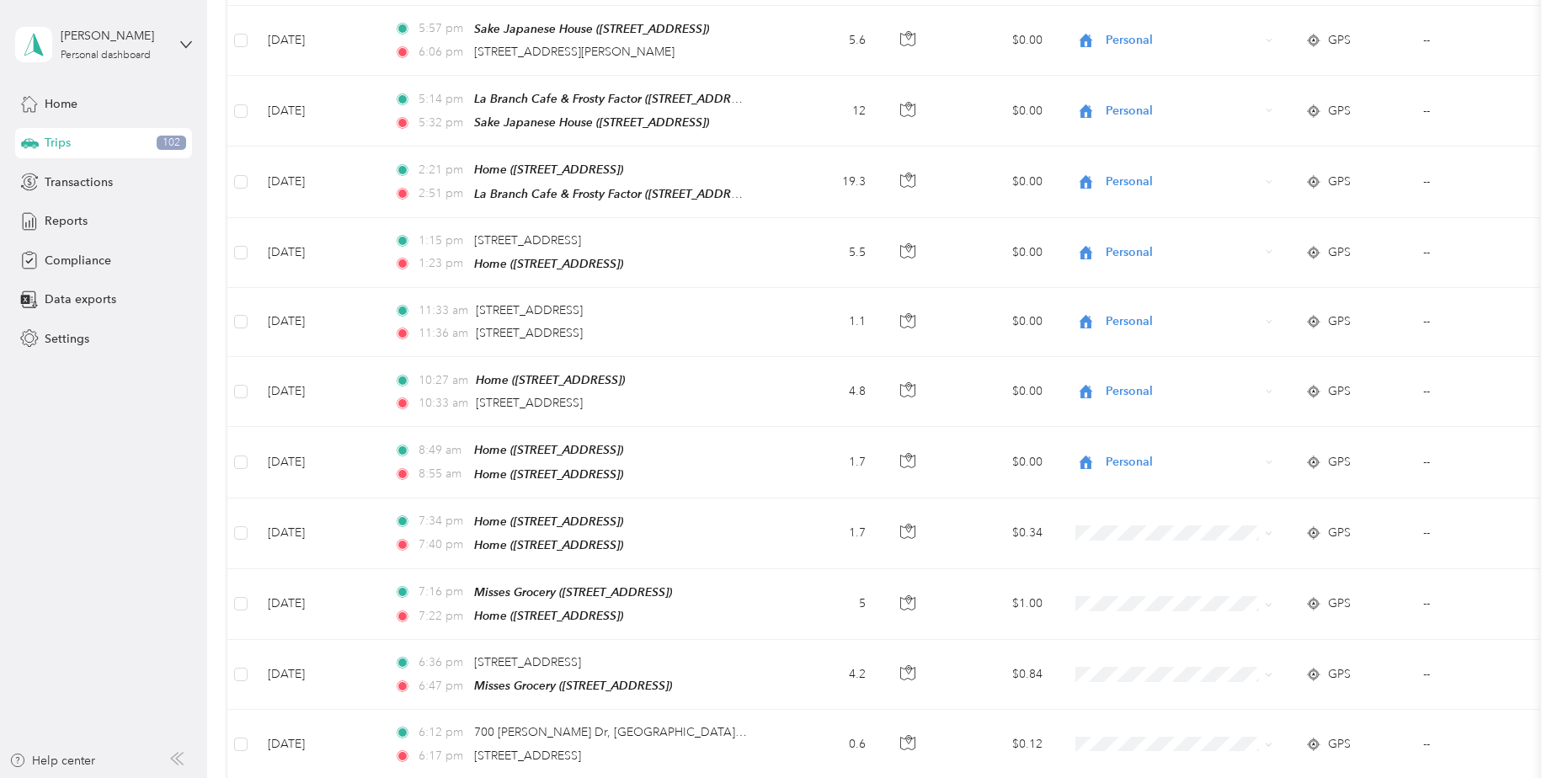
scroll to position [0, 0]
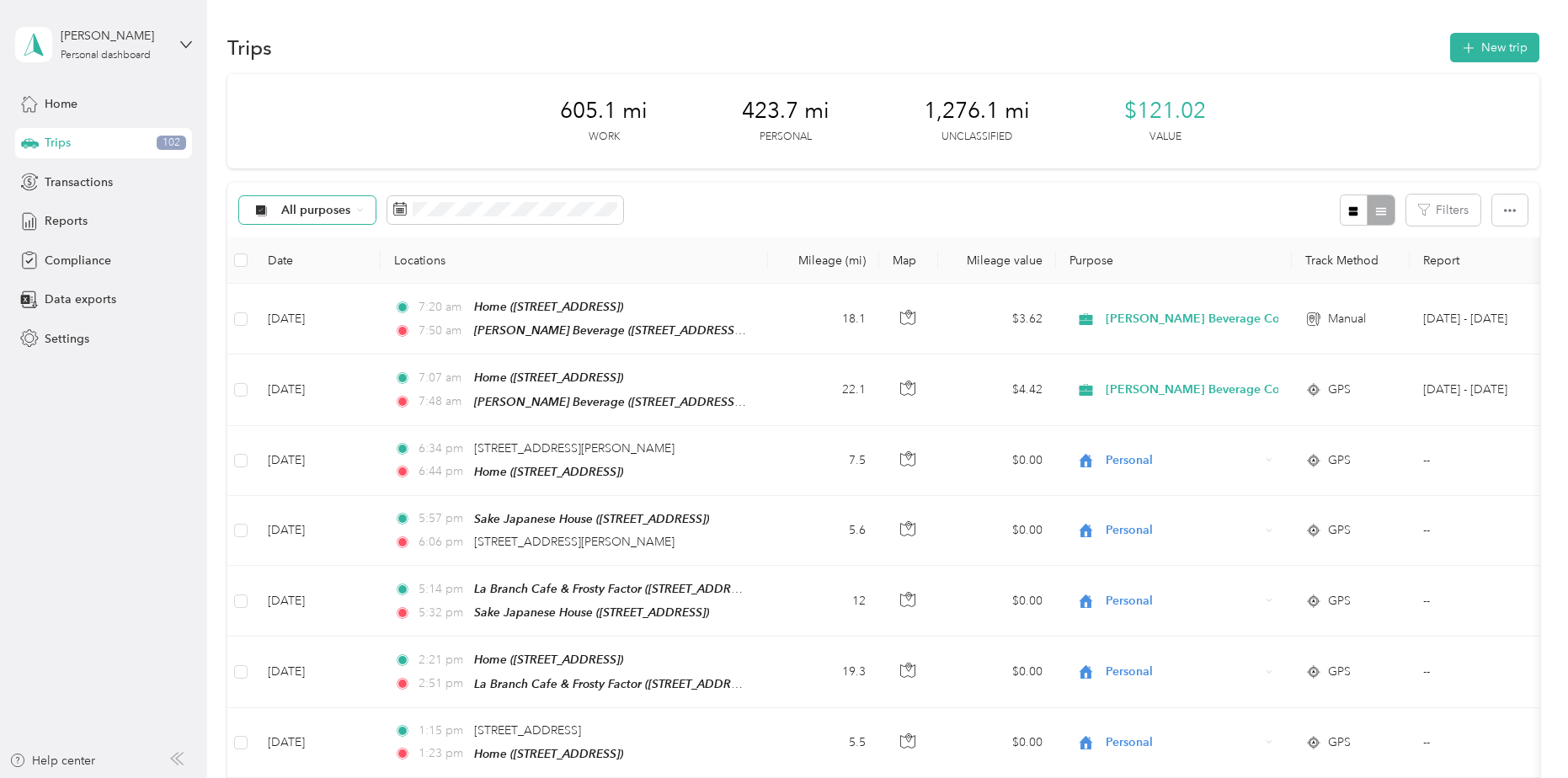
click at [306, 207] on span "All purposes" at bounding box center [315, 210] width 70 height 12
click at [310, 244] on li "All purposes" at bounding box center [371, 241] width 265 height 30
click at [304, 210] on span "All purposes" at bounding box center [315, 210] width 70 height 12
click at [313, 269] on span "Unclassified" at bounding box center [386, 265] width 211 height 18
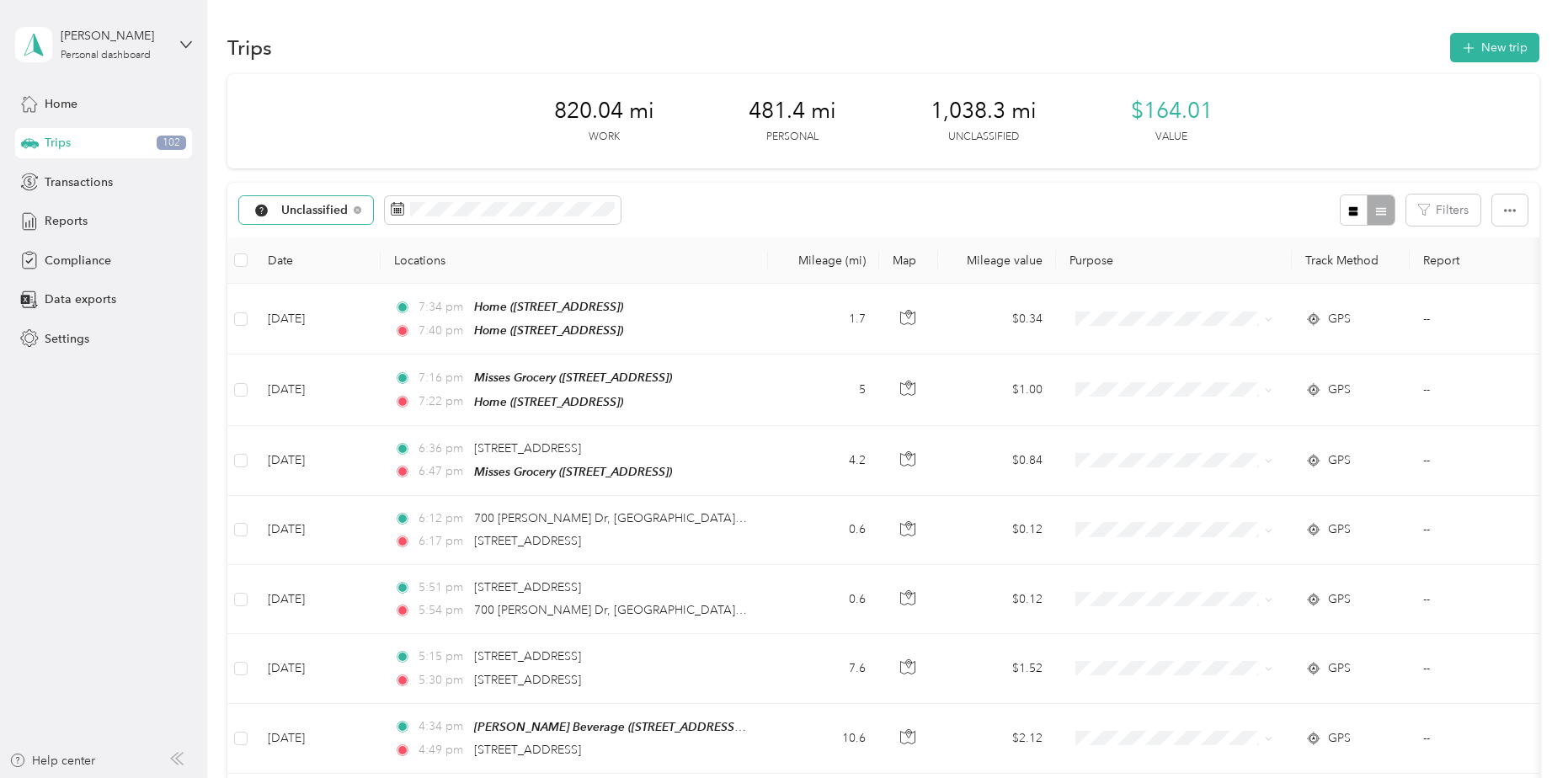
click at [318, 206] on span "Unclassified" at bounding box center [314, 210] width 67 height 12
click at [321, 237] on span "All purposes" at bounding box center [386, 240] width 211 height 18
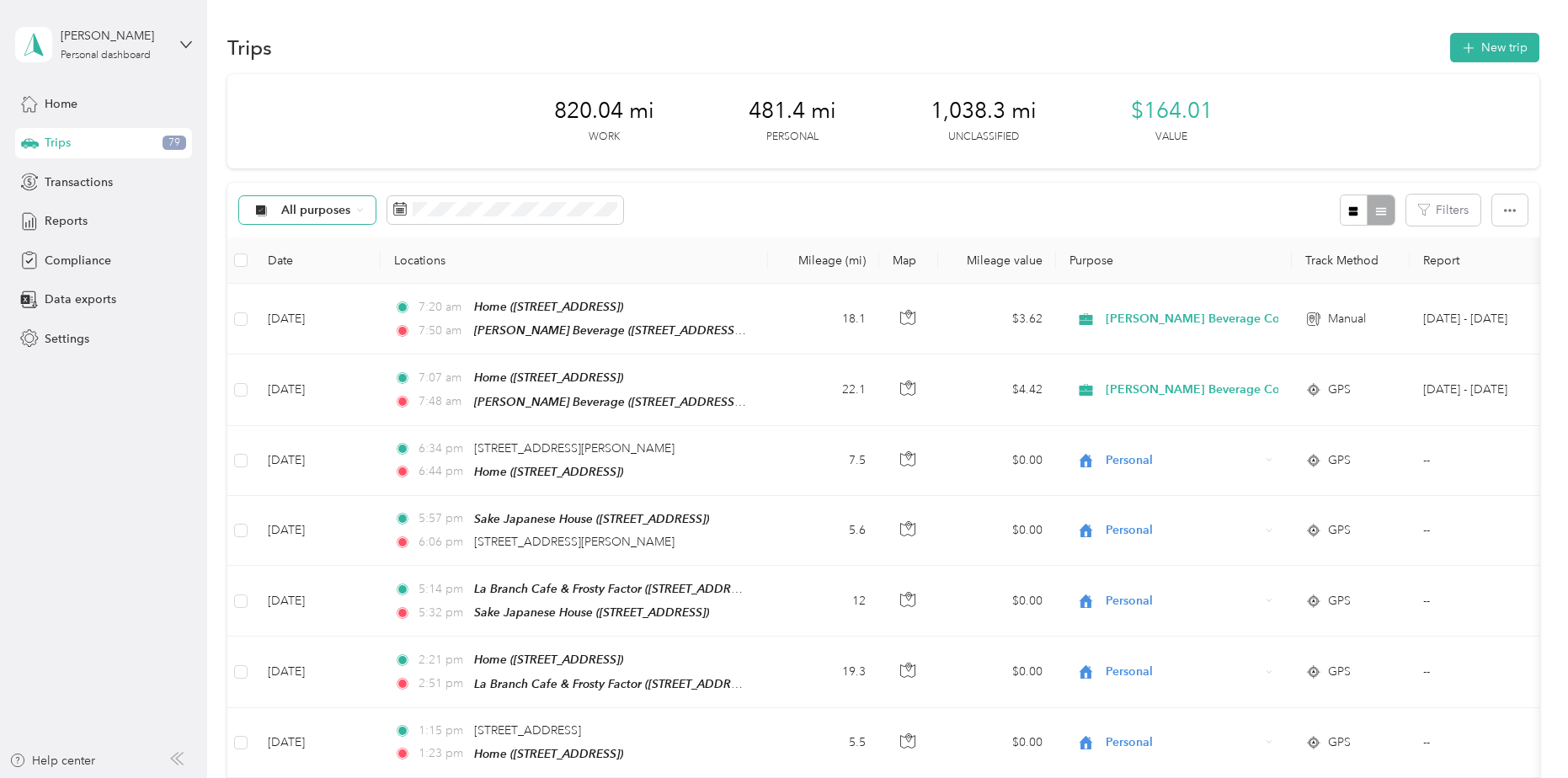
click at [317, 201] on div "All purposes" at bounding box center [307, 210] width 137 height 29
click at [306, 269] on span "Unclassified" at bounding box center [386, 270] width 211 height 18
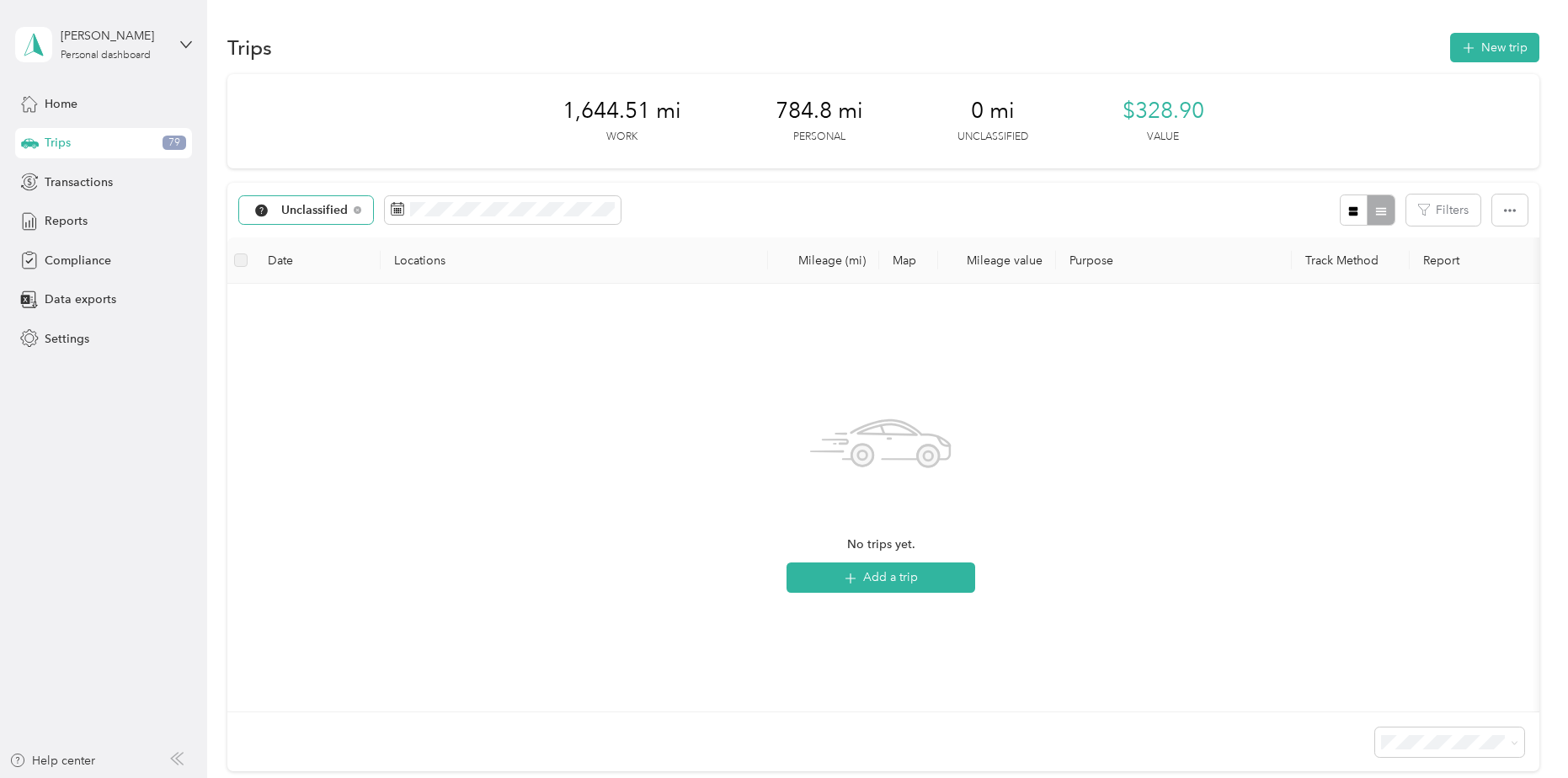
click at [316, 211] on span "Unclassified" at bounding box center [314, 210] width 67 height 12
click at [308, 236] on span "All purposes" at bounding box center [386, 234] width 211 height 18
